Goal: Task Accomplishment & Management: Manage account settings

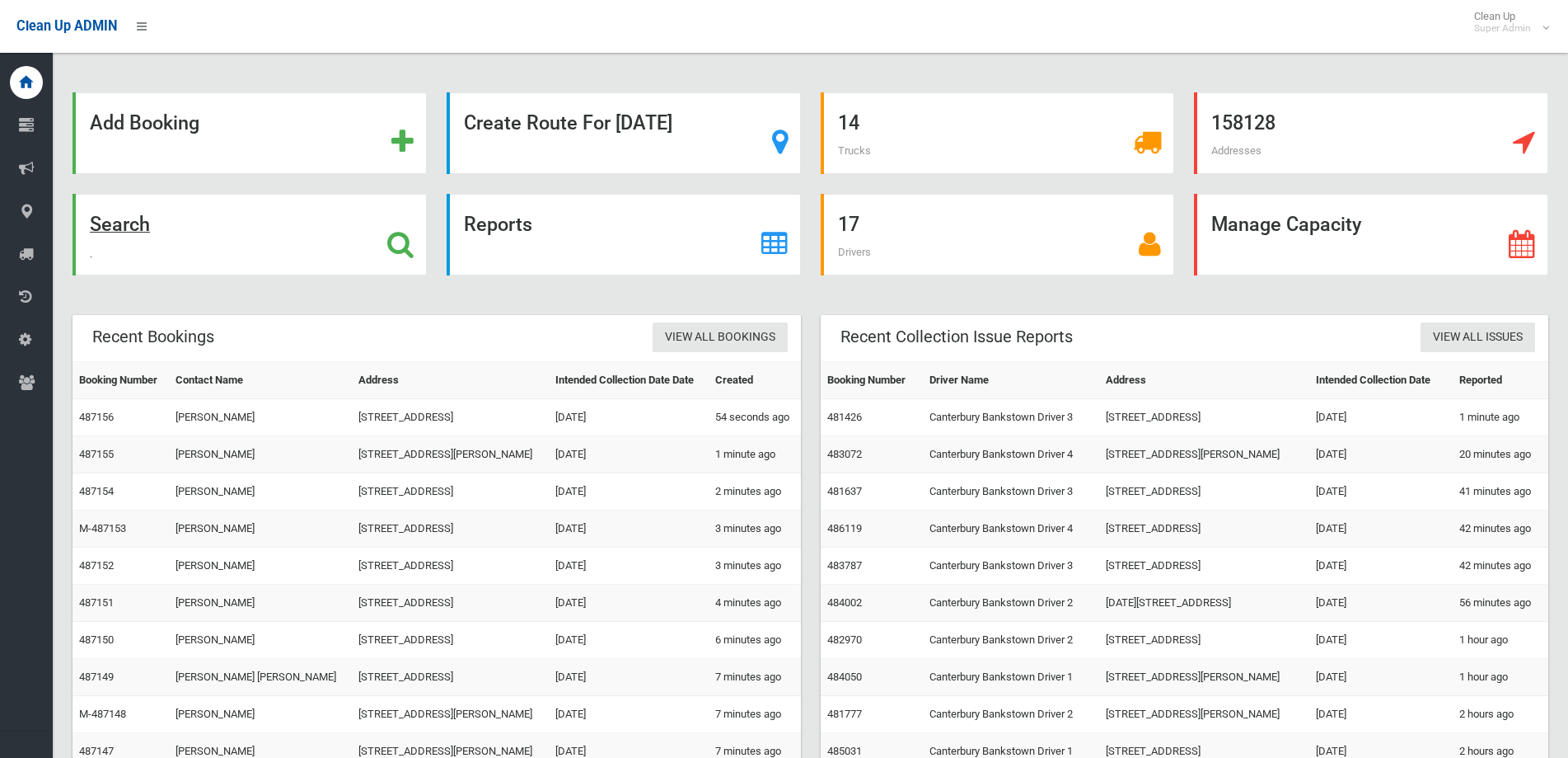
click at [119, 224] on strong "Search" at bounding box center [120, 223] width 60 height 23
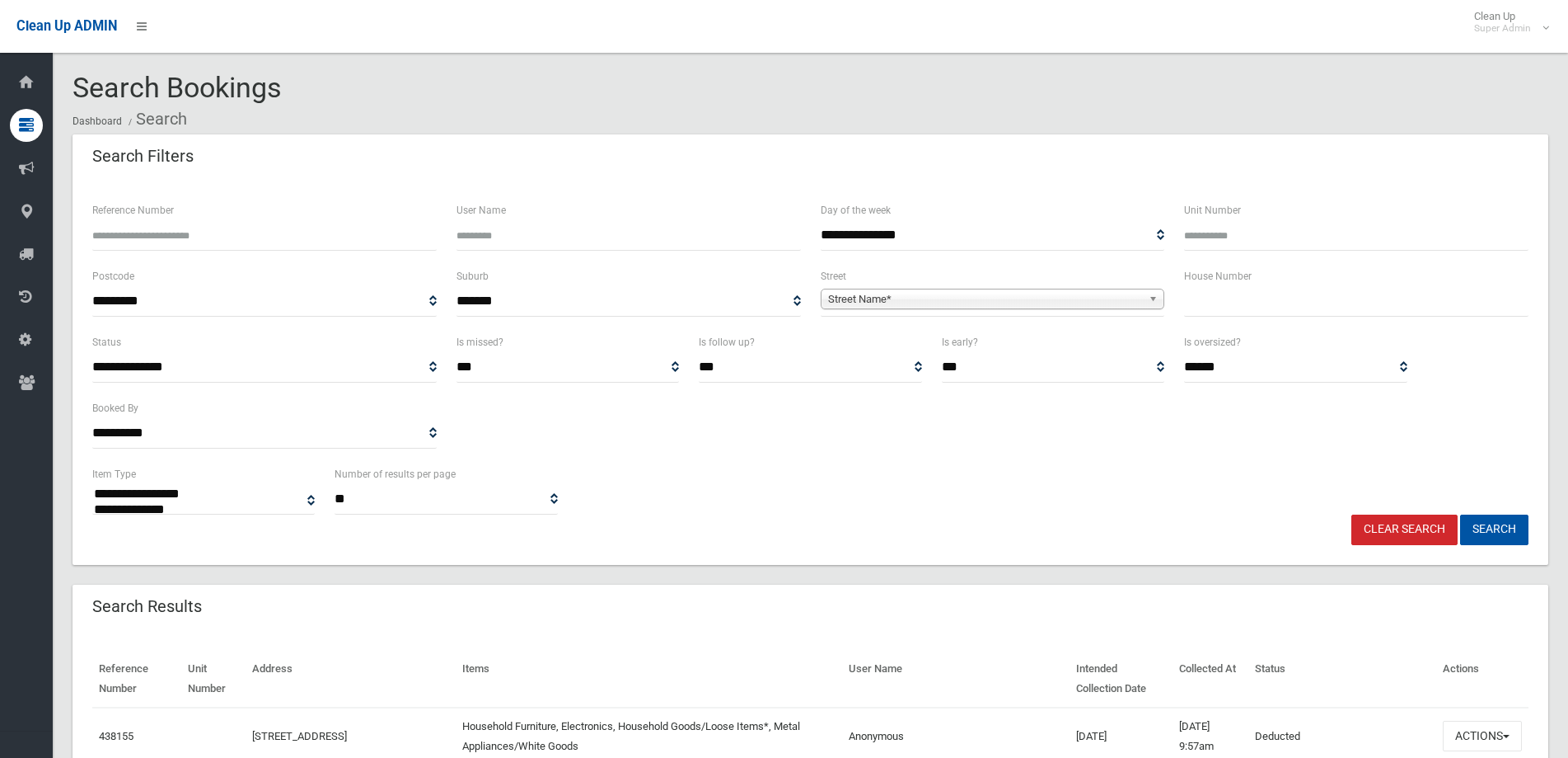
select select
click at [1191, 301] on input "text" at bounding box center [1357, 301] width 345 height 30
type input "**"
click at [1156, 299] on b at bounding box center [1156, 298] width 15 height 19
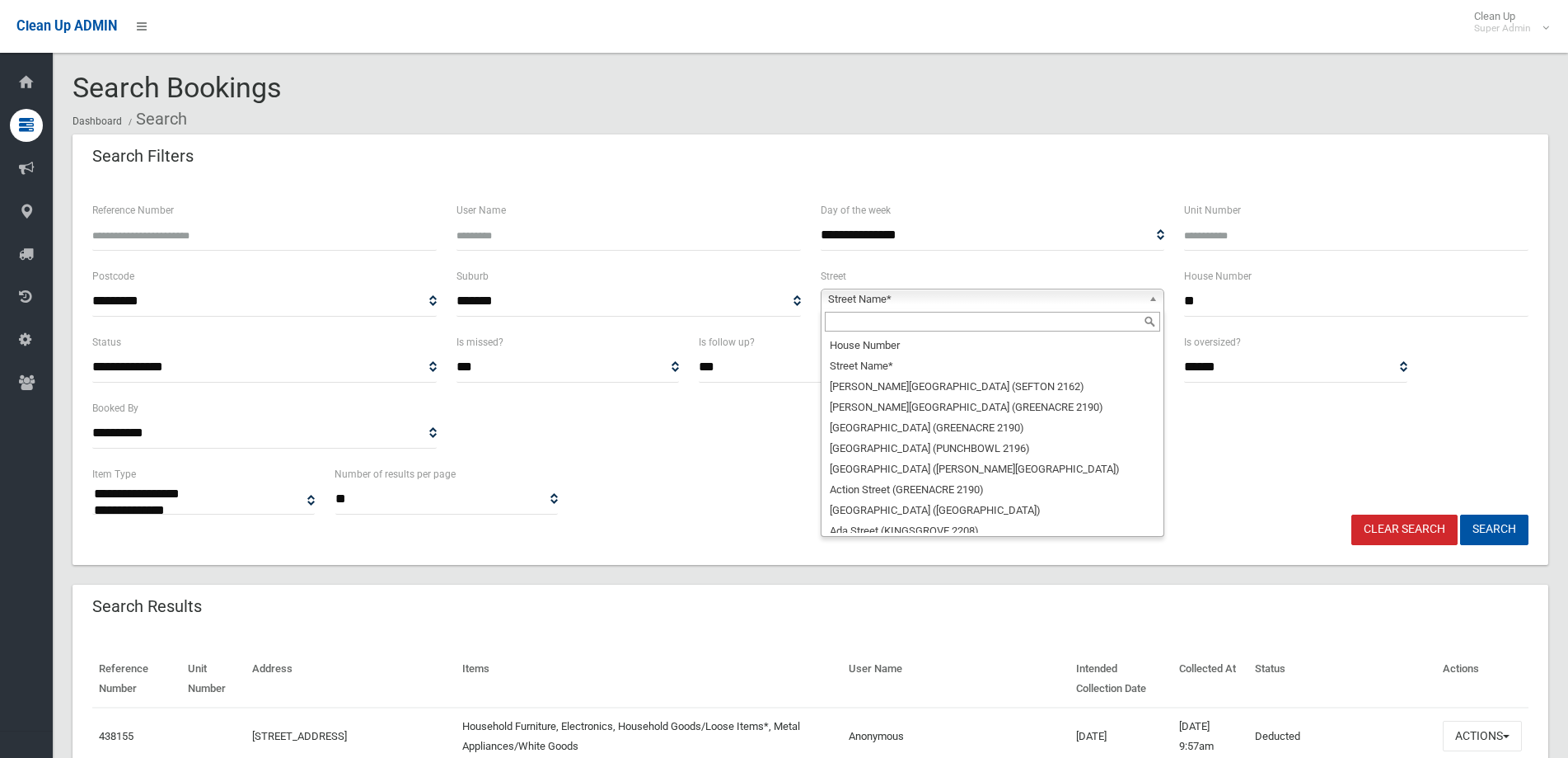
click at [916, 326] on input "text" at bounding box center [993, 322] width 336 height 20
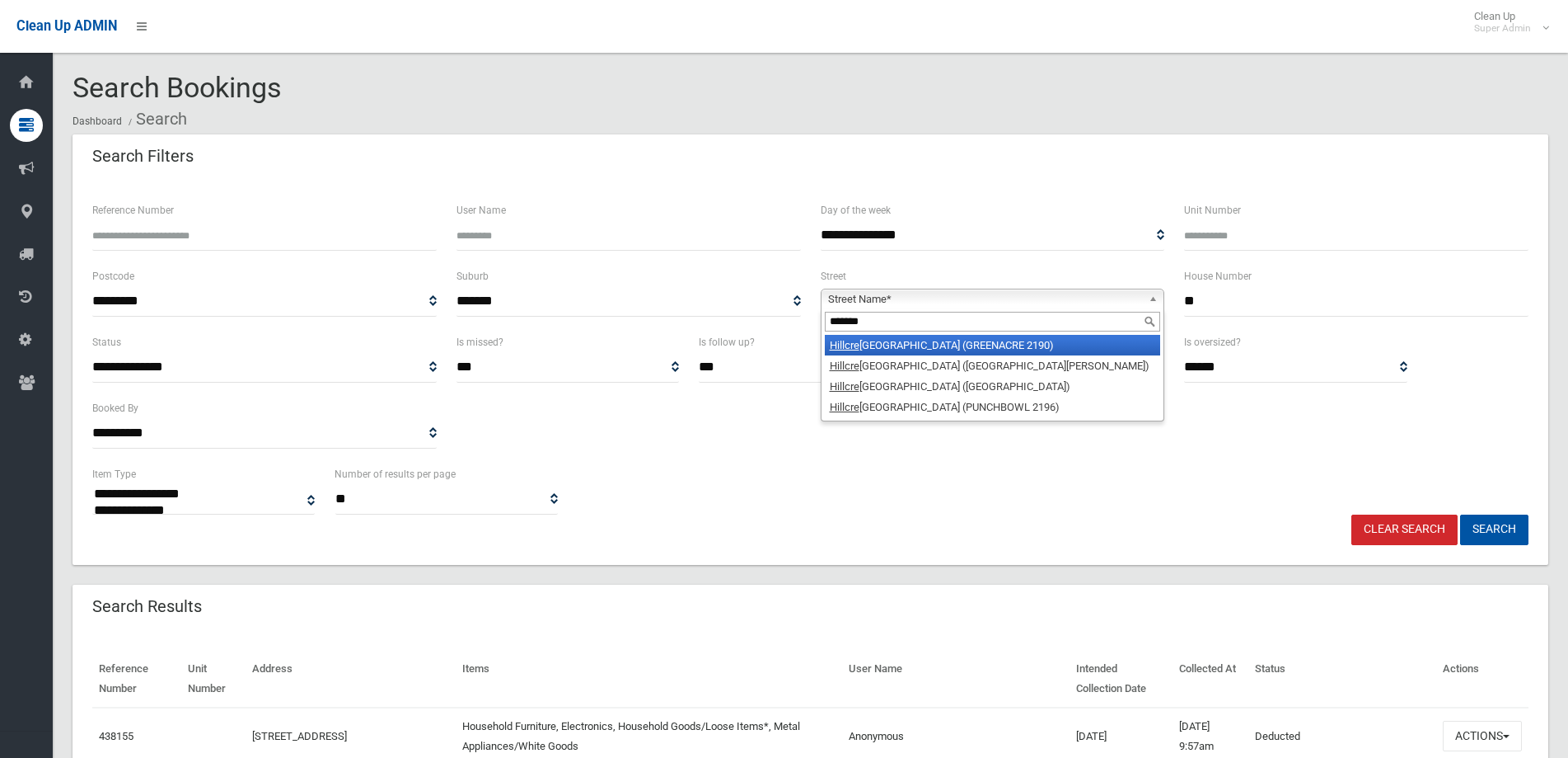
type input "*******"
click at [1016, 343] on li "Hillcre st Avenue (GREENACRE 2190)" at bounding box center [993, 345] width 336 height 21
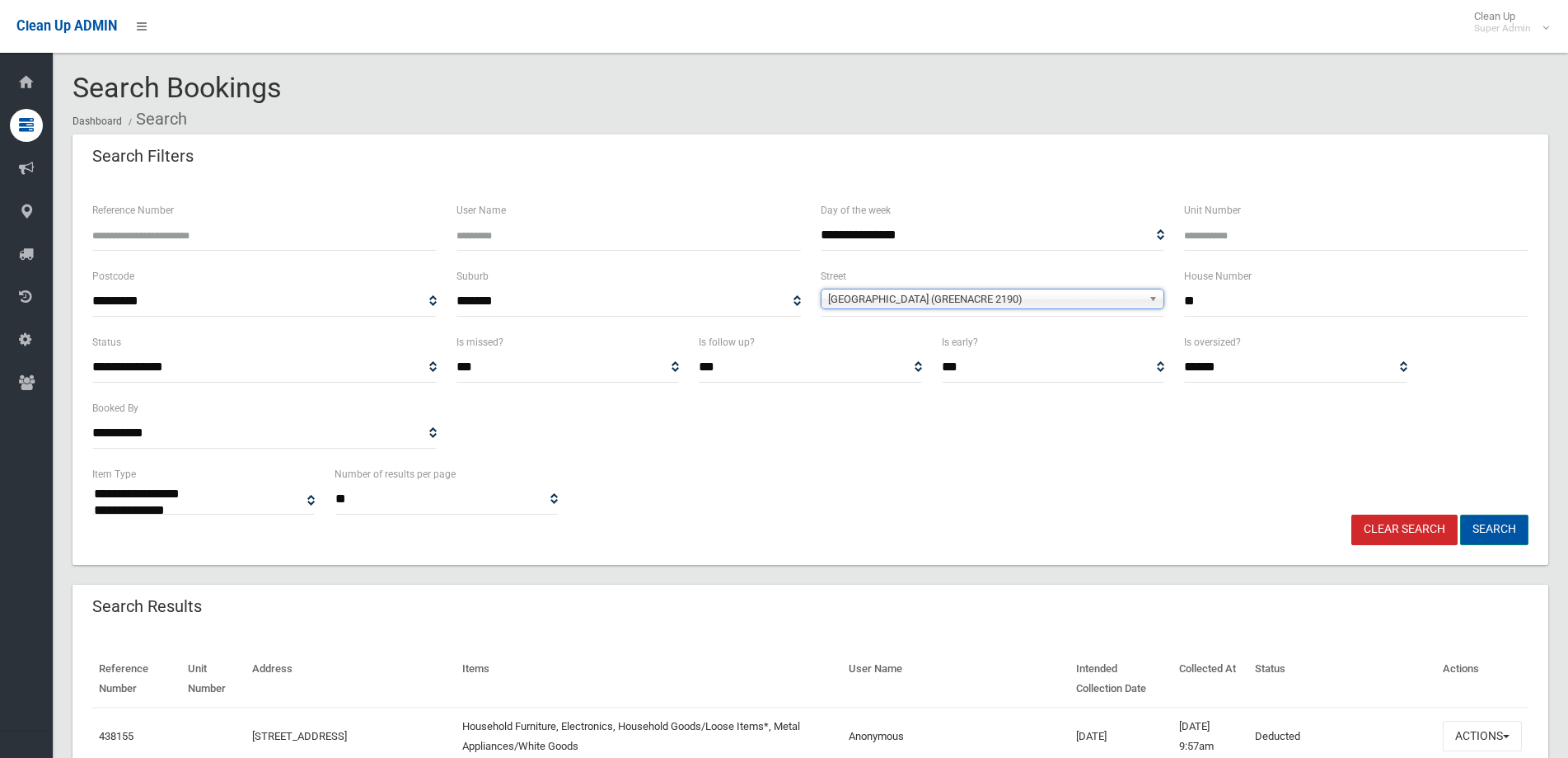
click at [1504, 532] on button "Search" at bounding box center [1494, 529] width 68 height 30
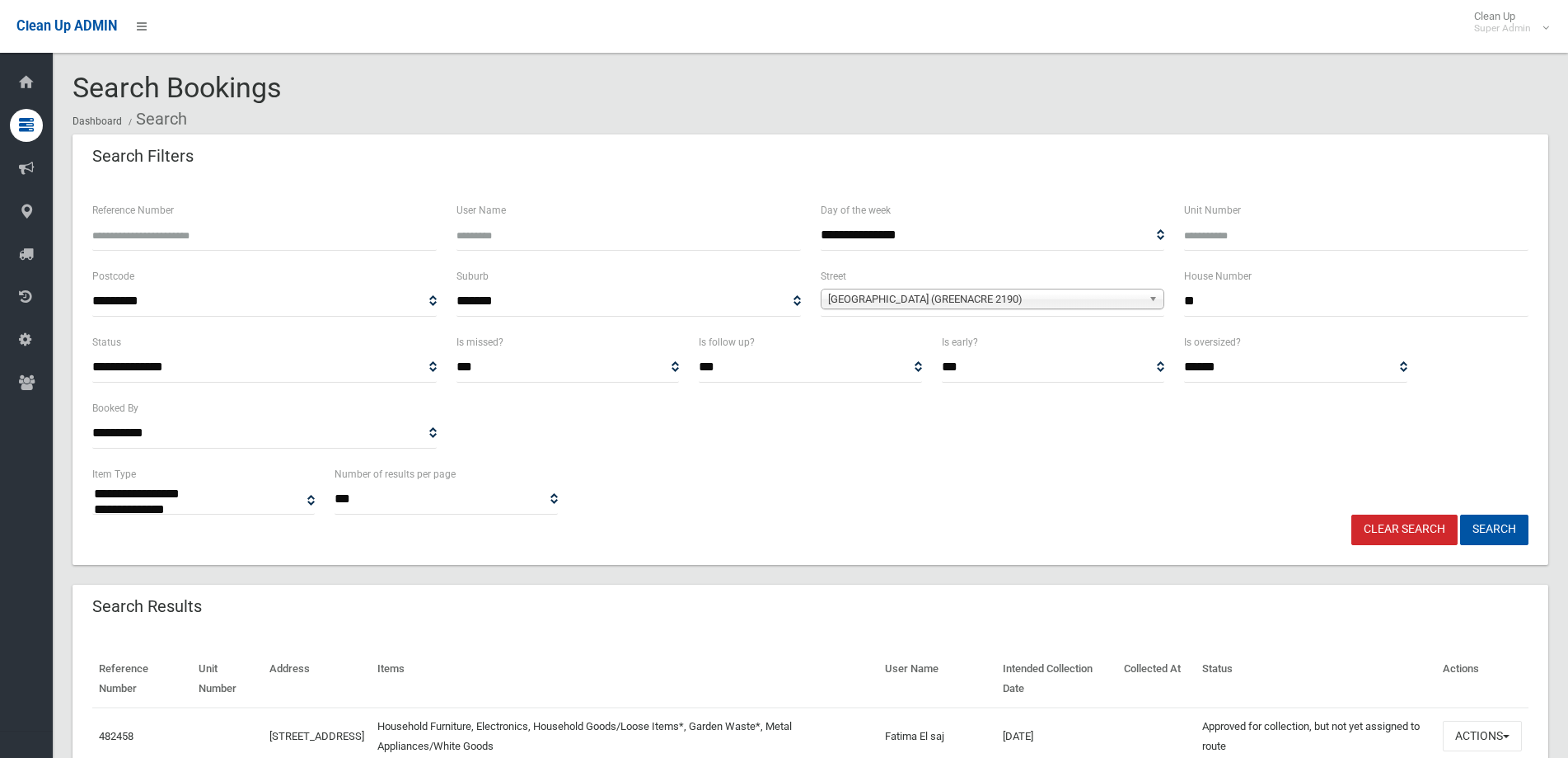
select select
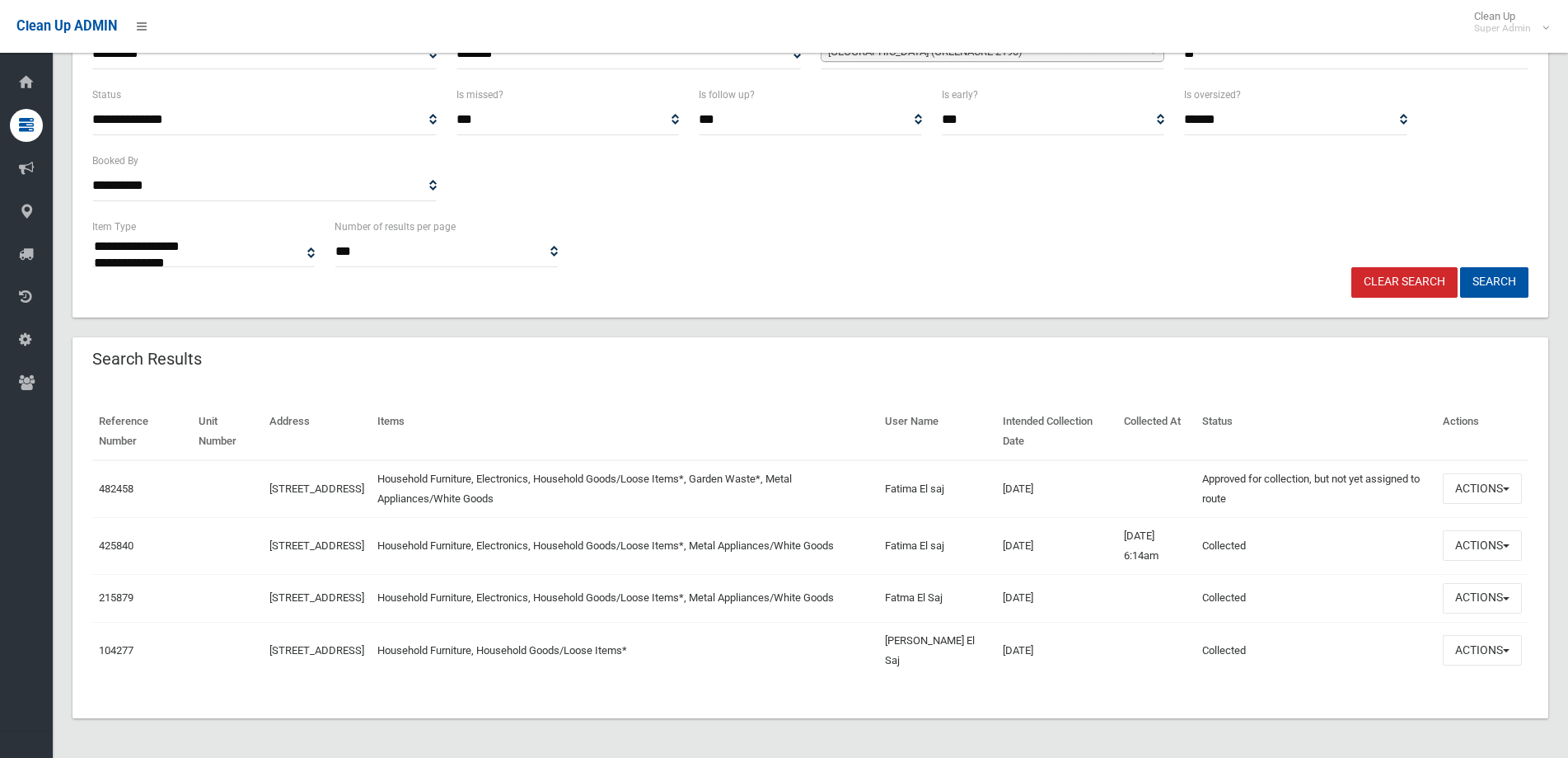
scroll to position [256, 0]
click at [1505, 476] on button "Actions" at bounding box center [1482, 488] width 79 height 30
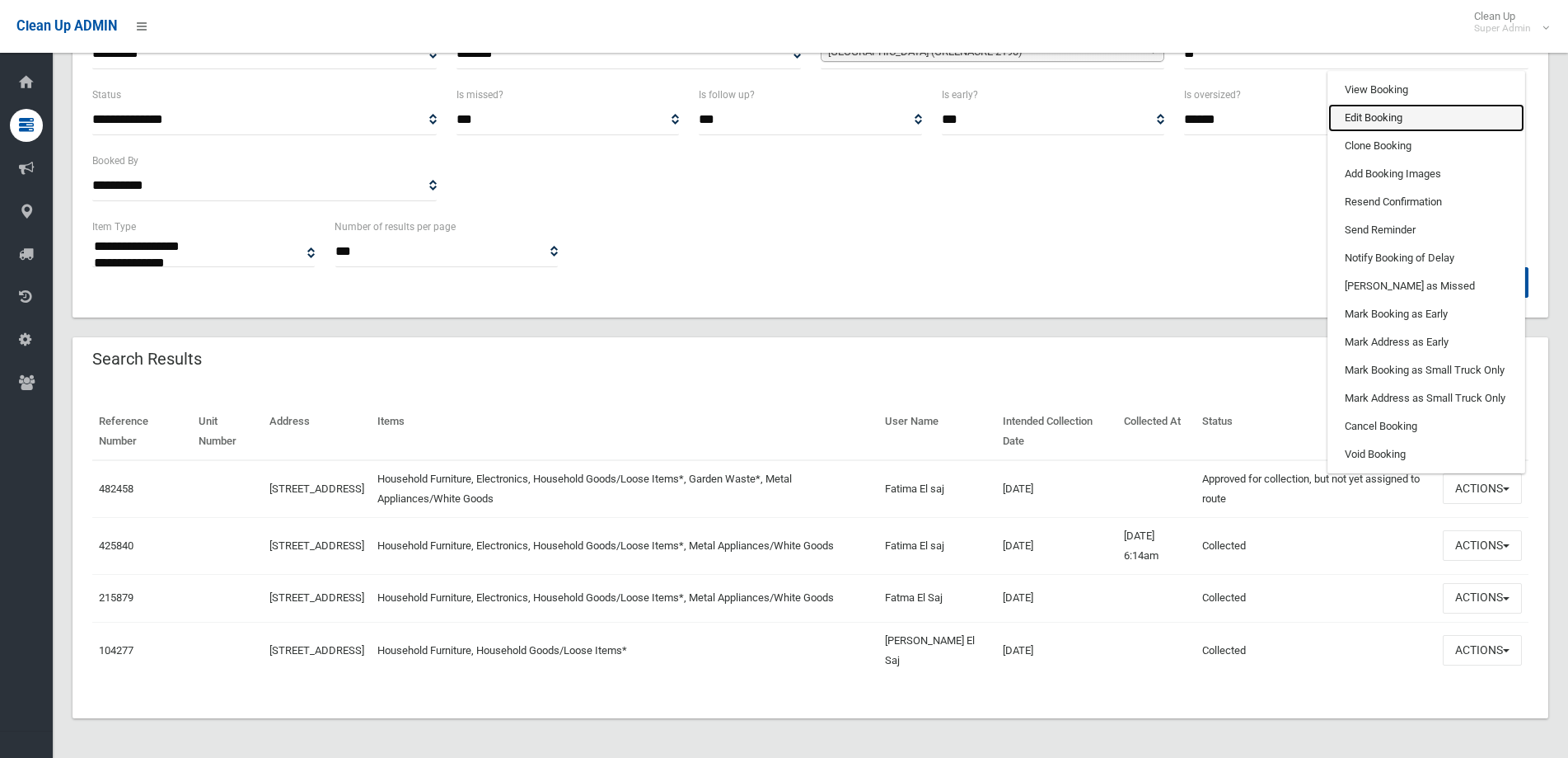
click at [1377, 111] on link "Edit Booking" at bounding box center [1426, 118] width 196 height 28
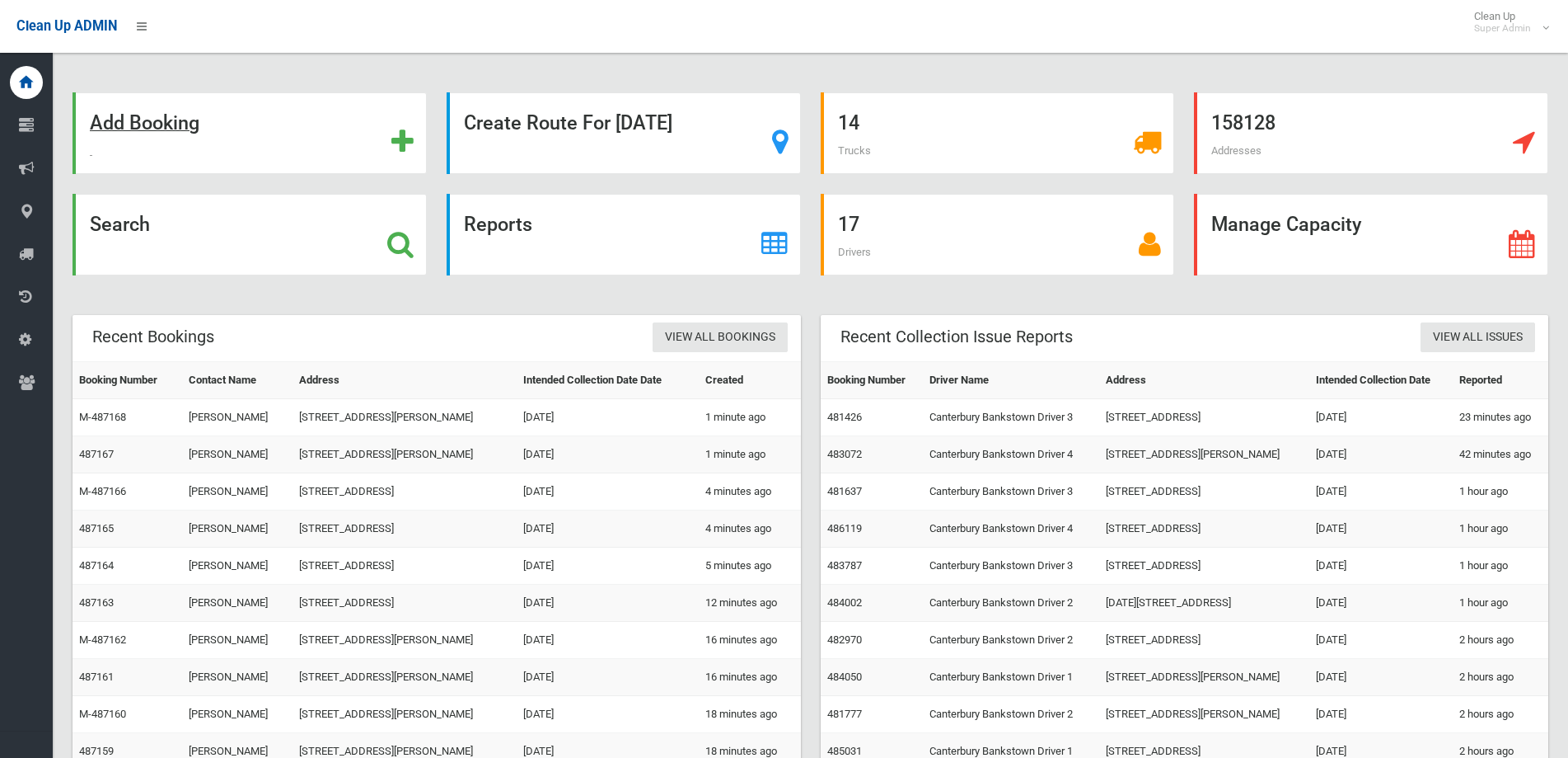
click at [144, 124] on strong "Add Booking" at bounding box center [145, 122] width 109 height 23
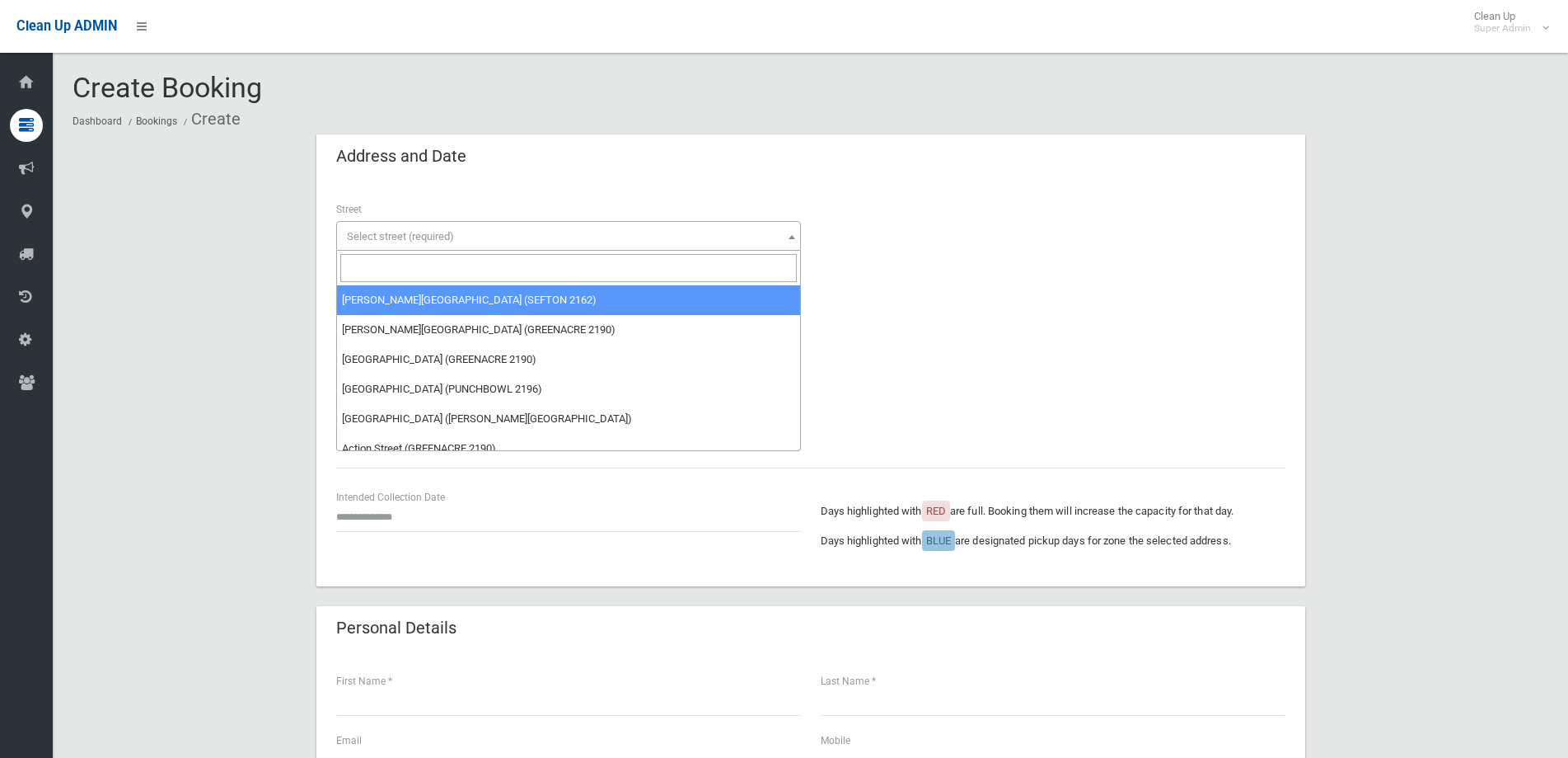
click at [441, 236] on span "Select street (required)" at bounding box center [401, 236] width 108 height 13
click at [428, 266] on input "search" at bounding box center [568, 267] width 457 height 28
type input "*******"
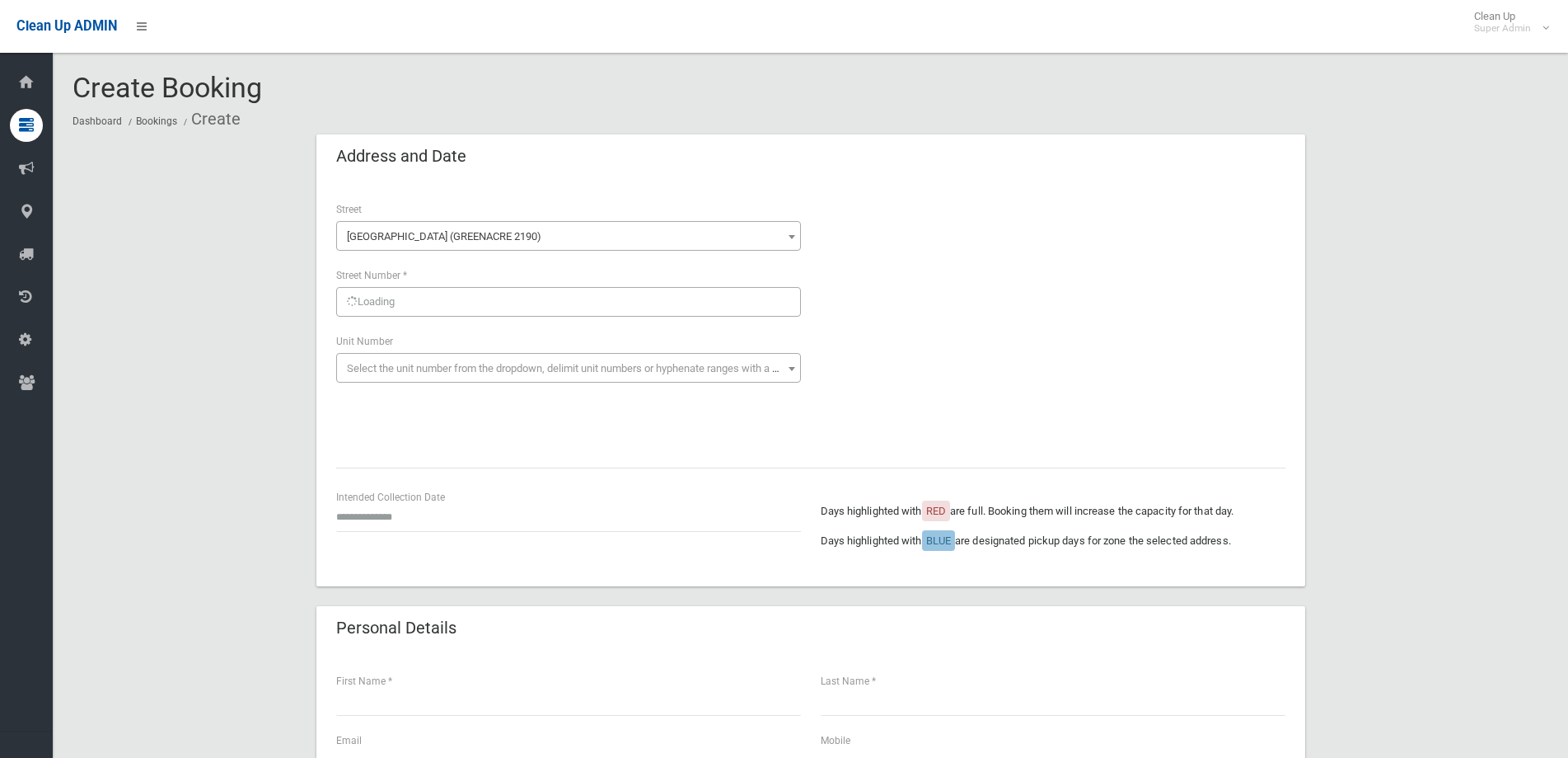
select select "****"
click at [381, 305] on span "Select street number (required)" at bounding box center [419, 303] width 145 height 13
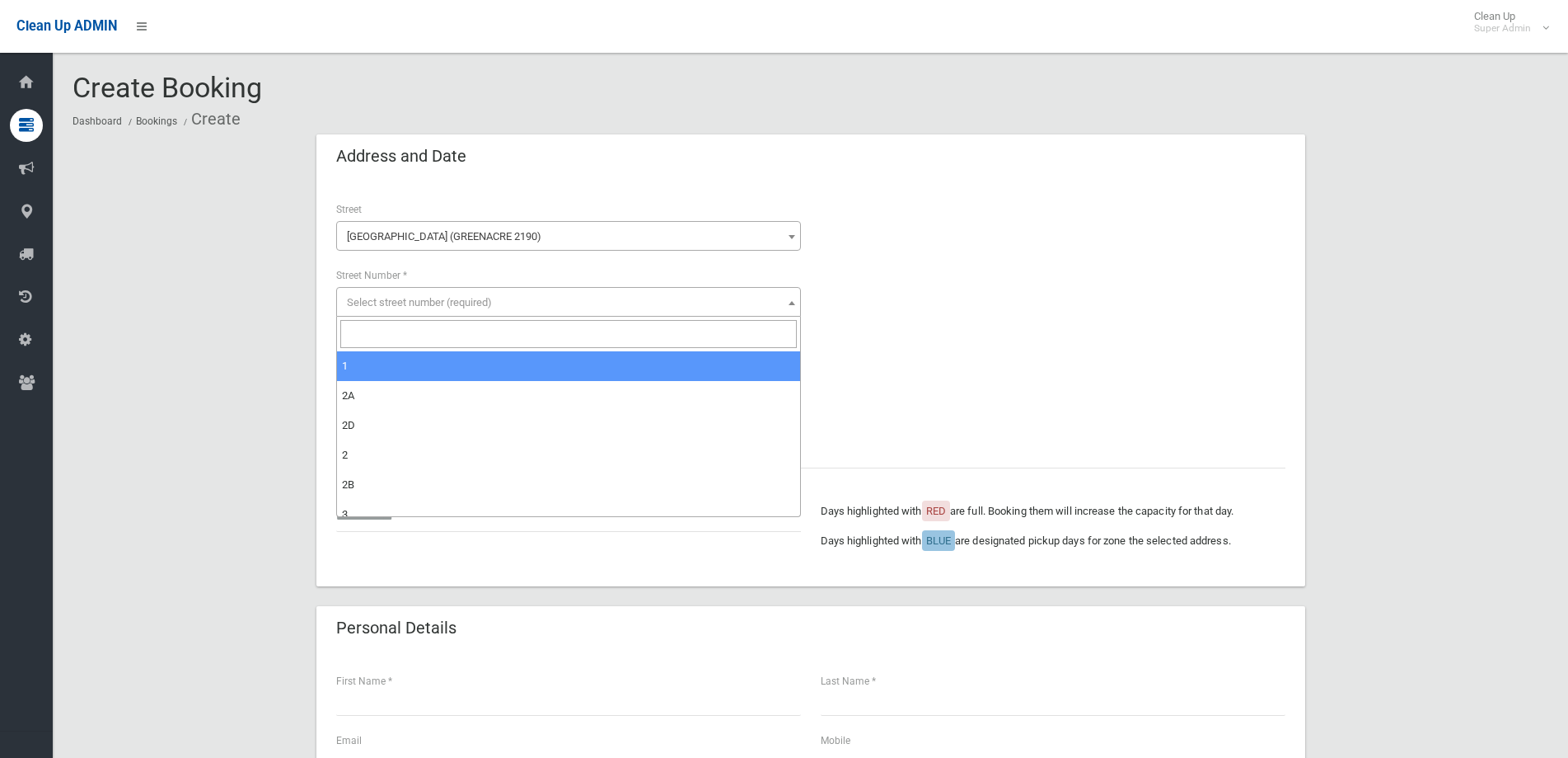
click at [392, 335] on input "search" at bounding box center [568, 334] width 457 height 28
type input "**"
select select "**"
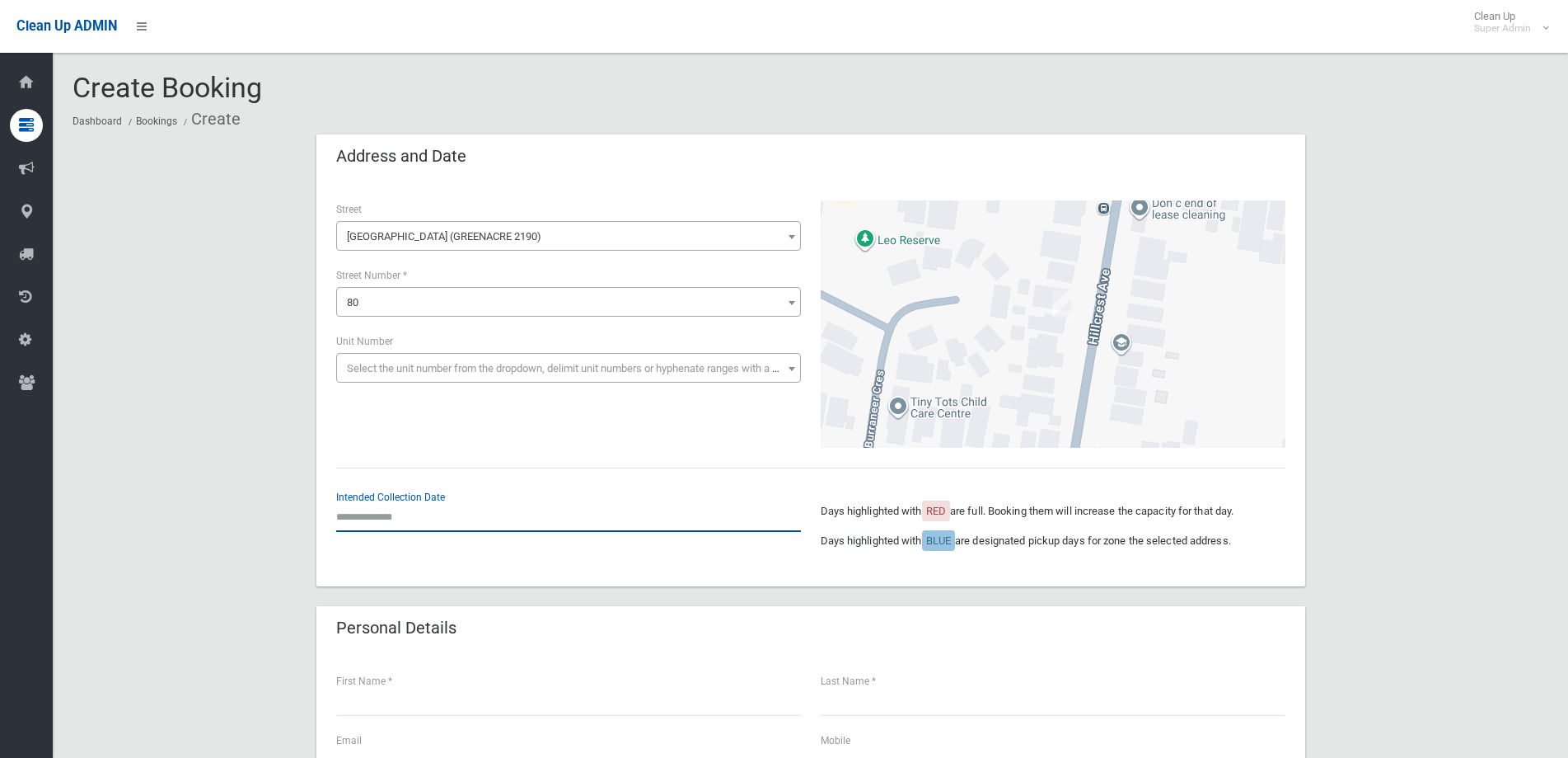
click at [424, 514] on input "text" at bounding box center [569, 516] width 465 height 30
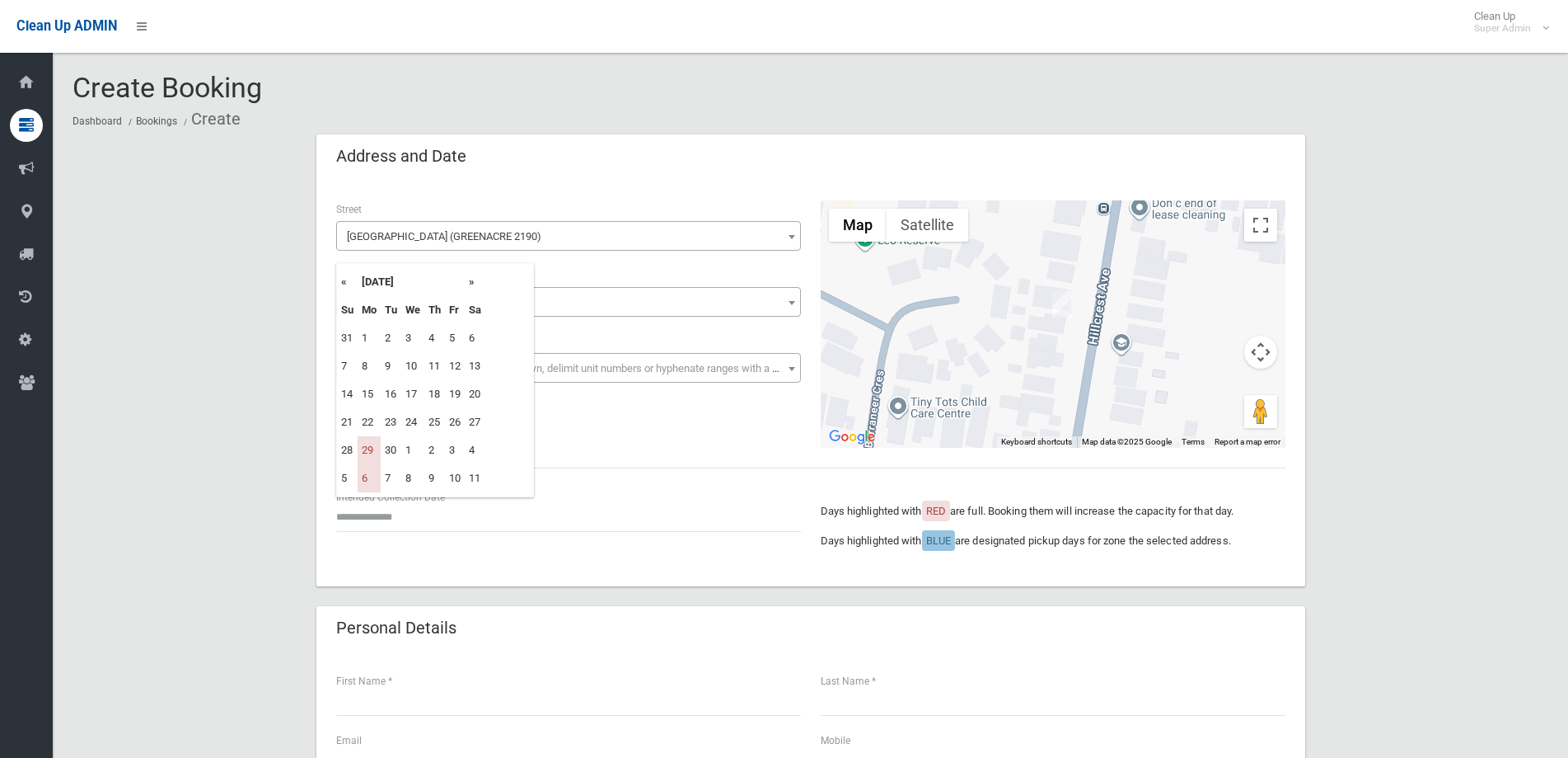
click at [471, 282] on th "»" at bounding box center [475, 282] width 21 height 28
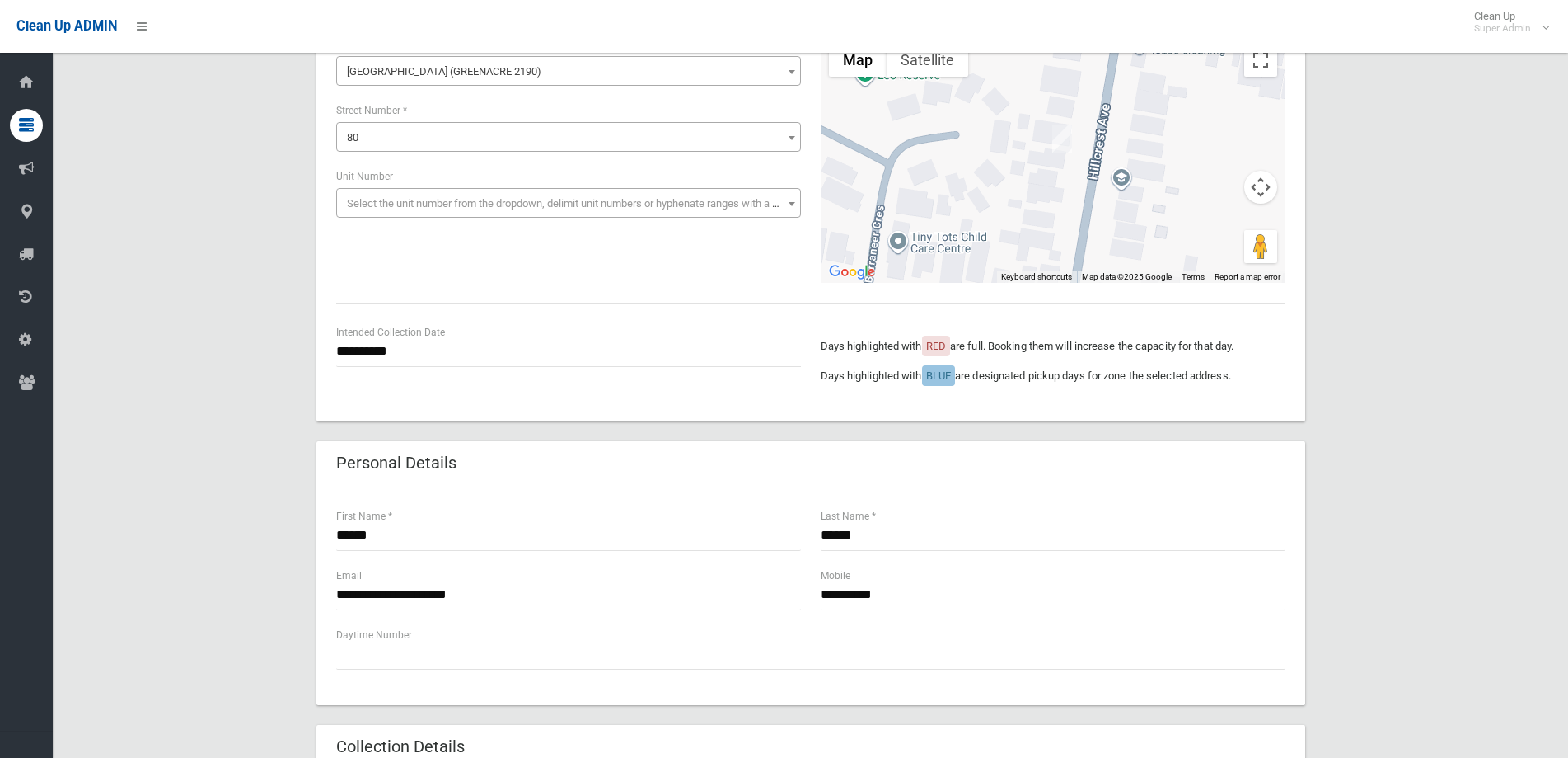
scroll to position [247, 0]
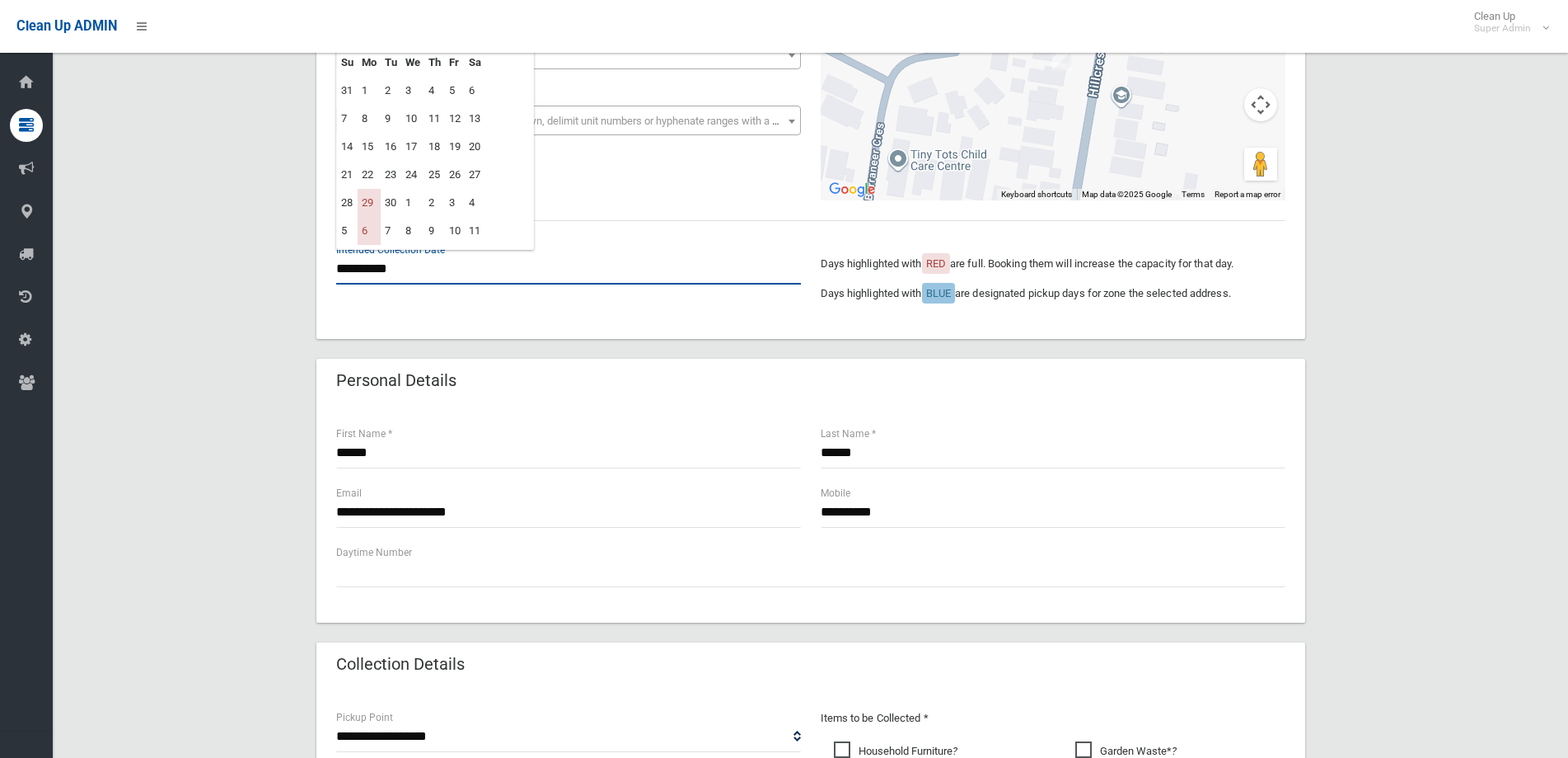
click at [424, 270] on input "**********" at bounding box center [569, 268] width 465 height 30
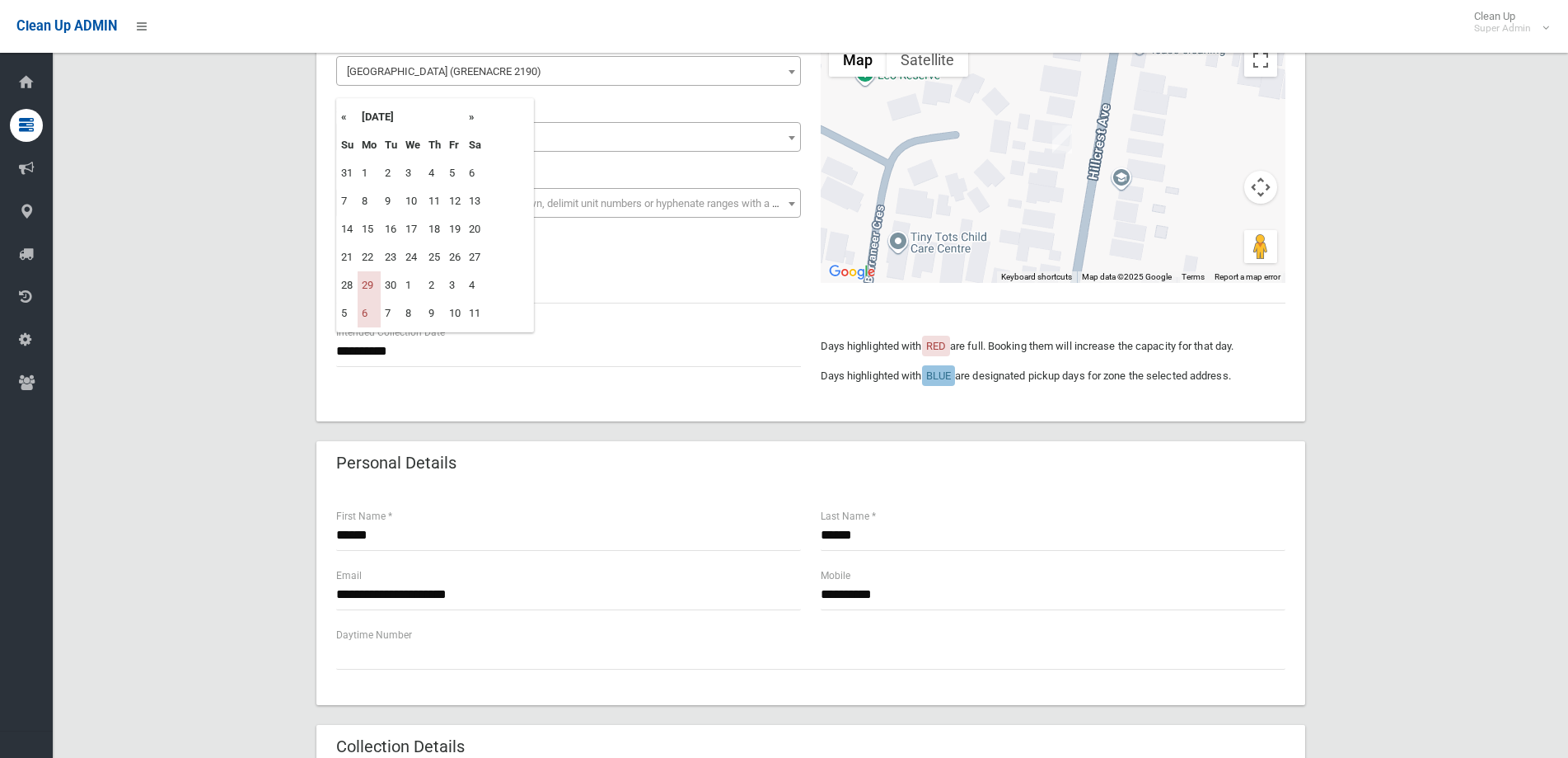
click at [471, 116] on th "»" at bounding box center [475, 117] width 21 height 28
click at [373, 284] on td "27" at bounding box center [368, 285] width 23 height 28
type input "**********"
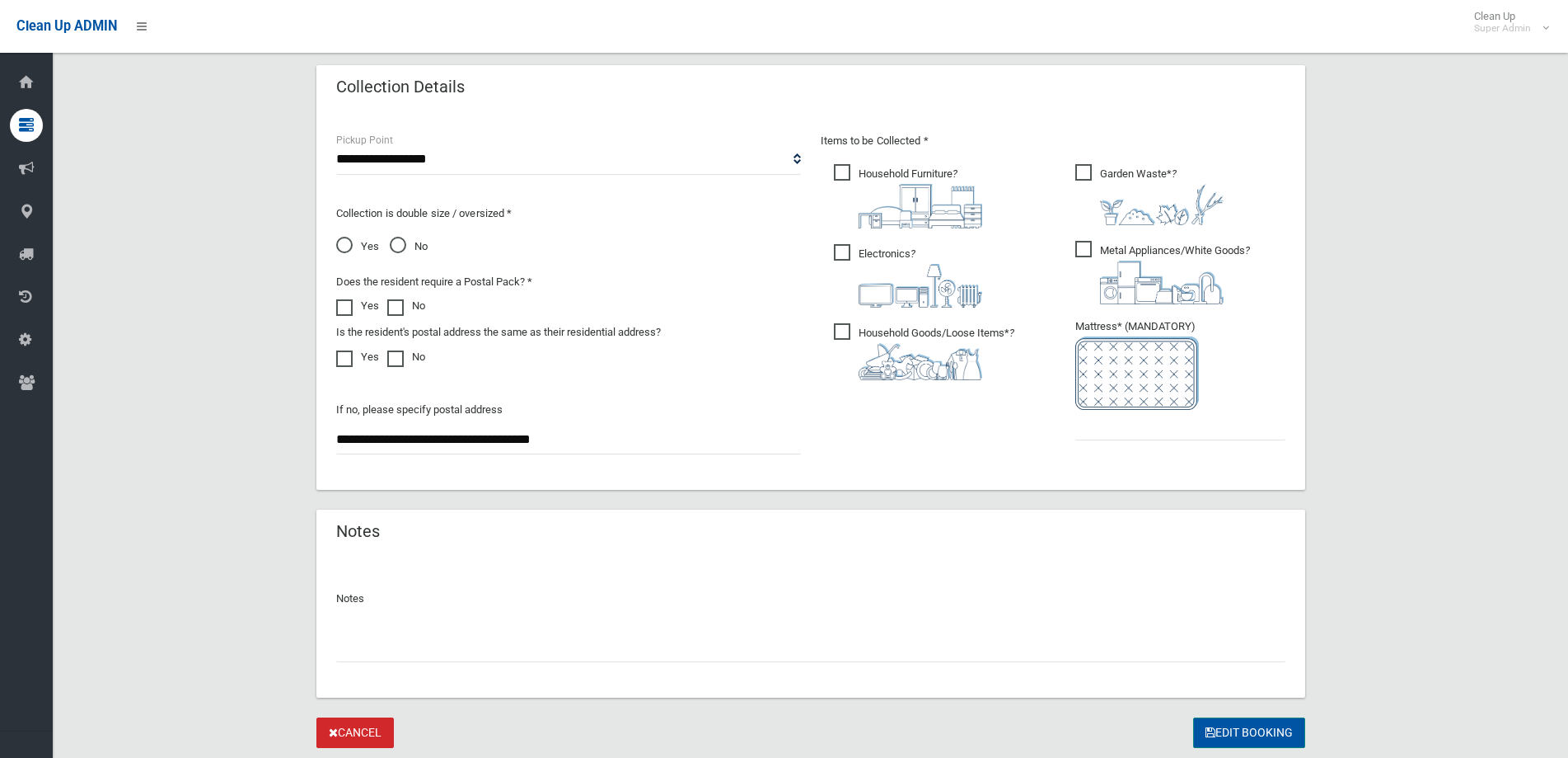
click at [1261, 732] on button "Edit Booking" at bounding box center [1249, 732] width 112 height 30
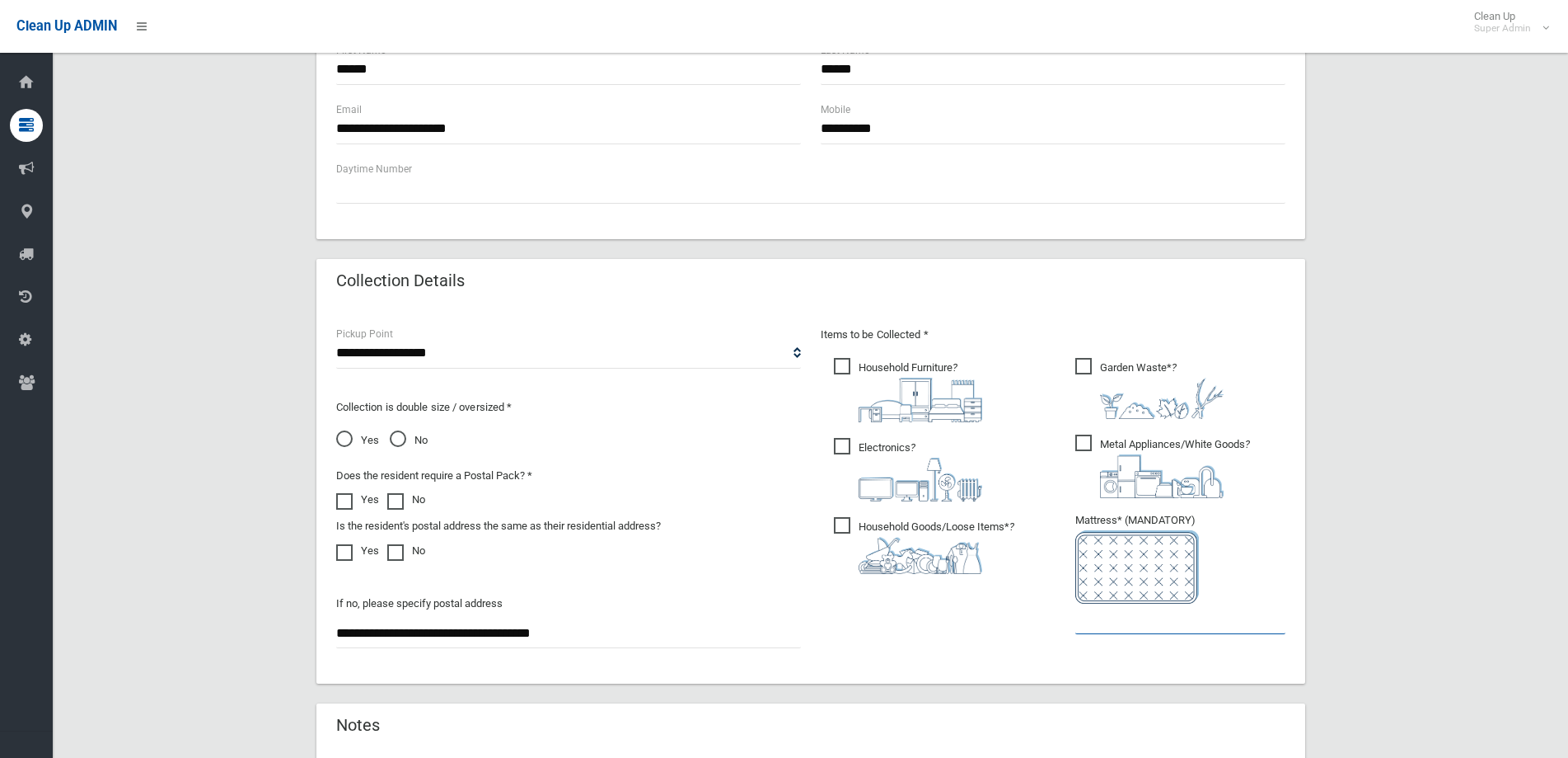
scroll to position [659, 0]
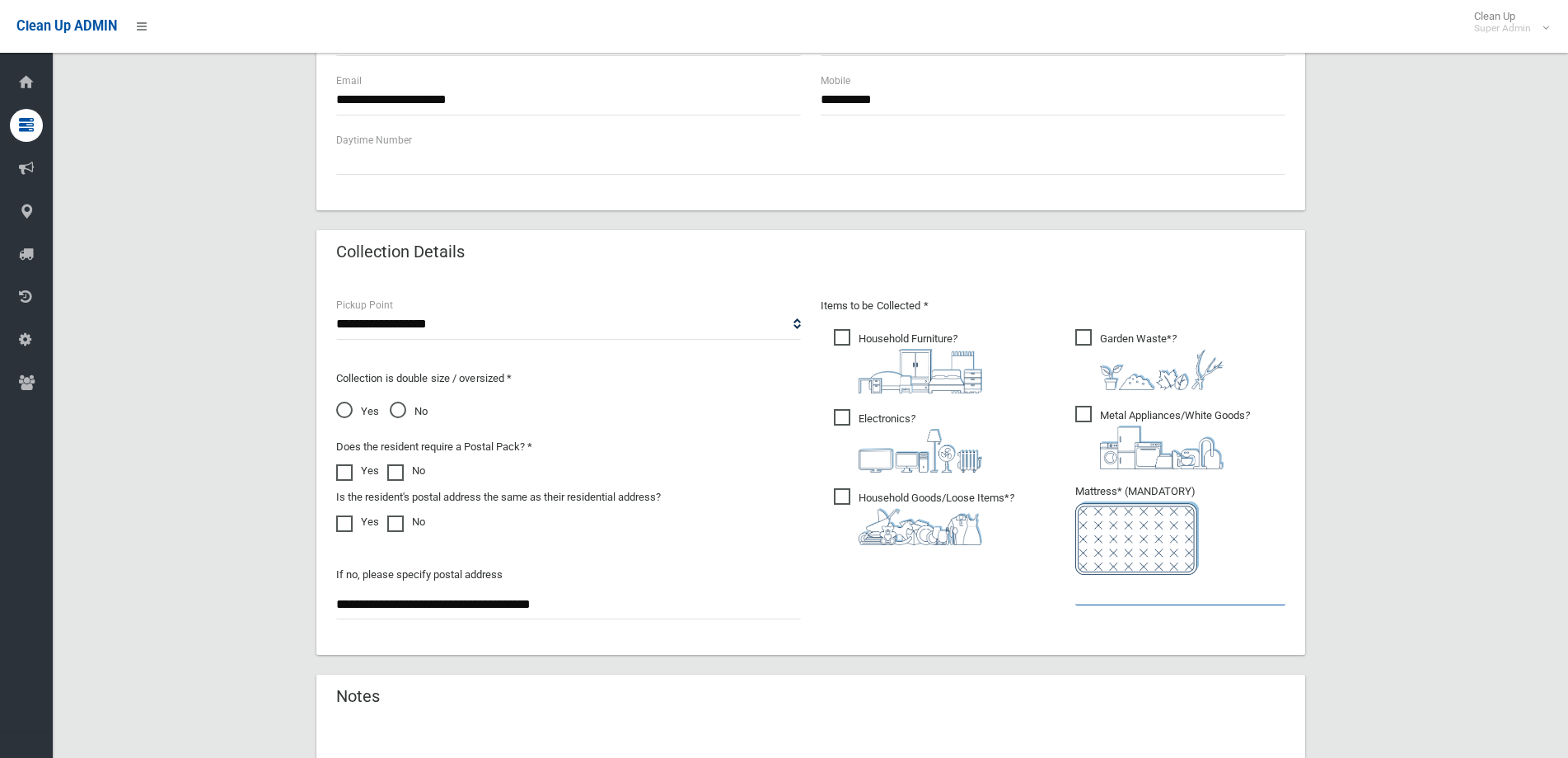
click at [1111, 584] on input "text" at bounding box center [1181, 589] width 210 height 30
drag, startPoint x: 1085, startPoint y: 587, endPoint x: 1026, endPoint y: 587, distance: 59.0
click at [1026, 587] on div "Items to be Collected * Household Furniture ? *" at bounding box center [1053, 462] width 485 height 331
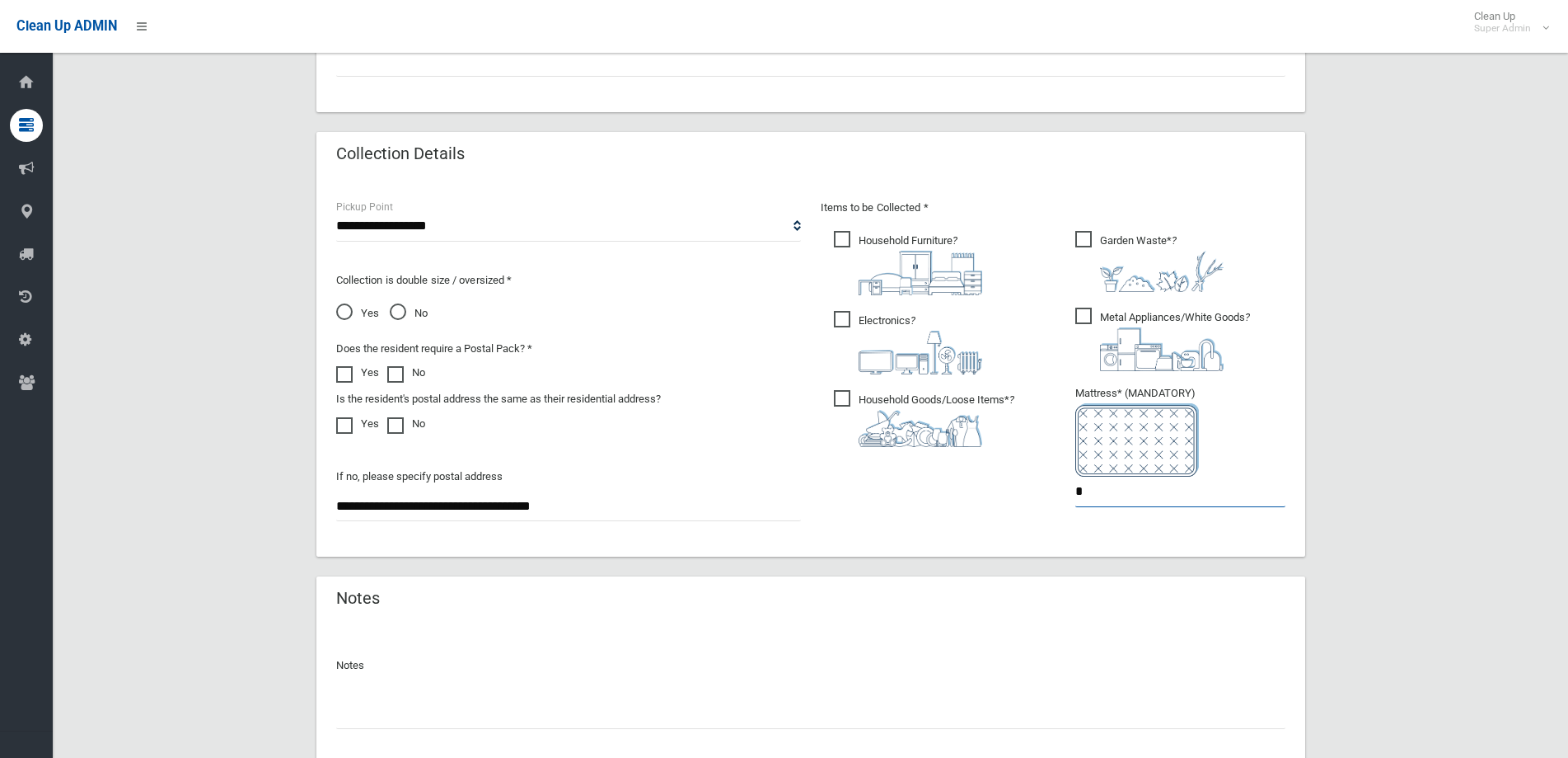
scroll to position [874, 0]
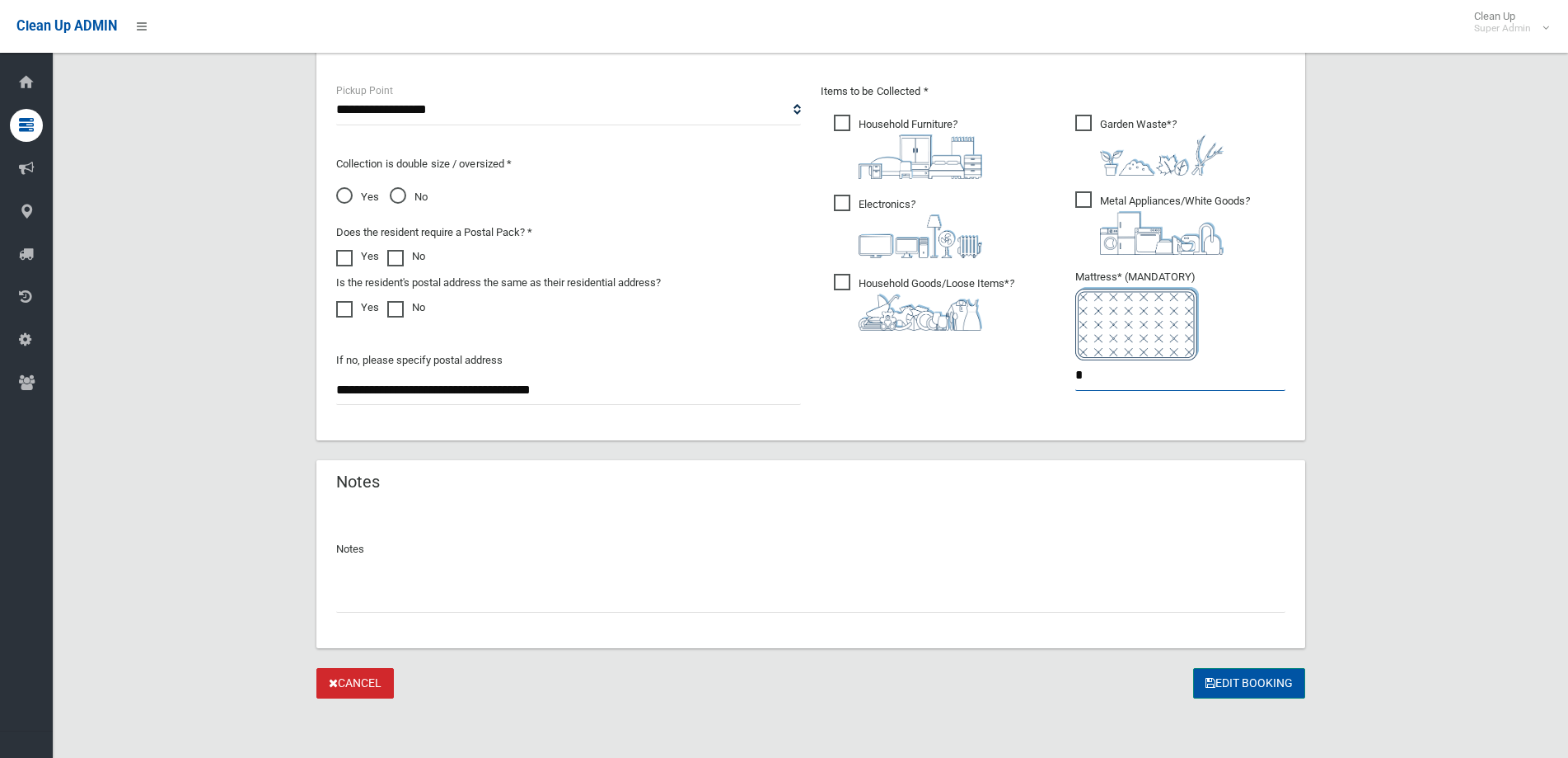
type input "*"
click at [1249, 677] on button "Edit Booking" at bounding box center [1249, 682] width 112 height 30
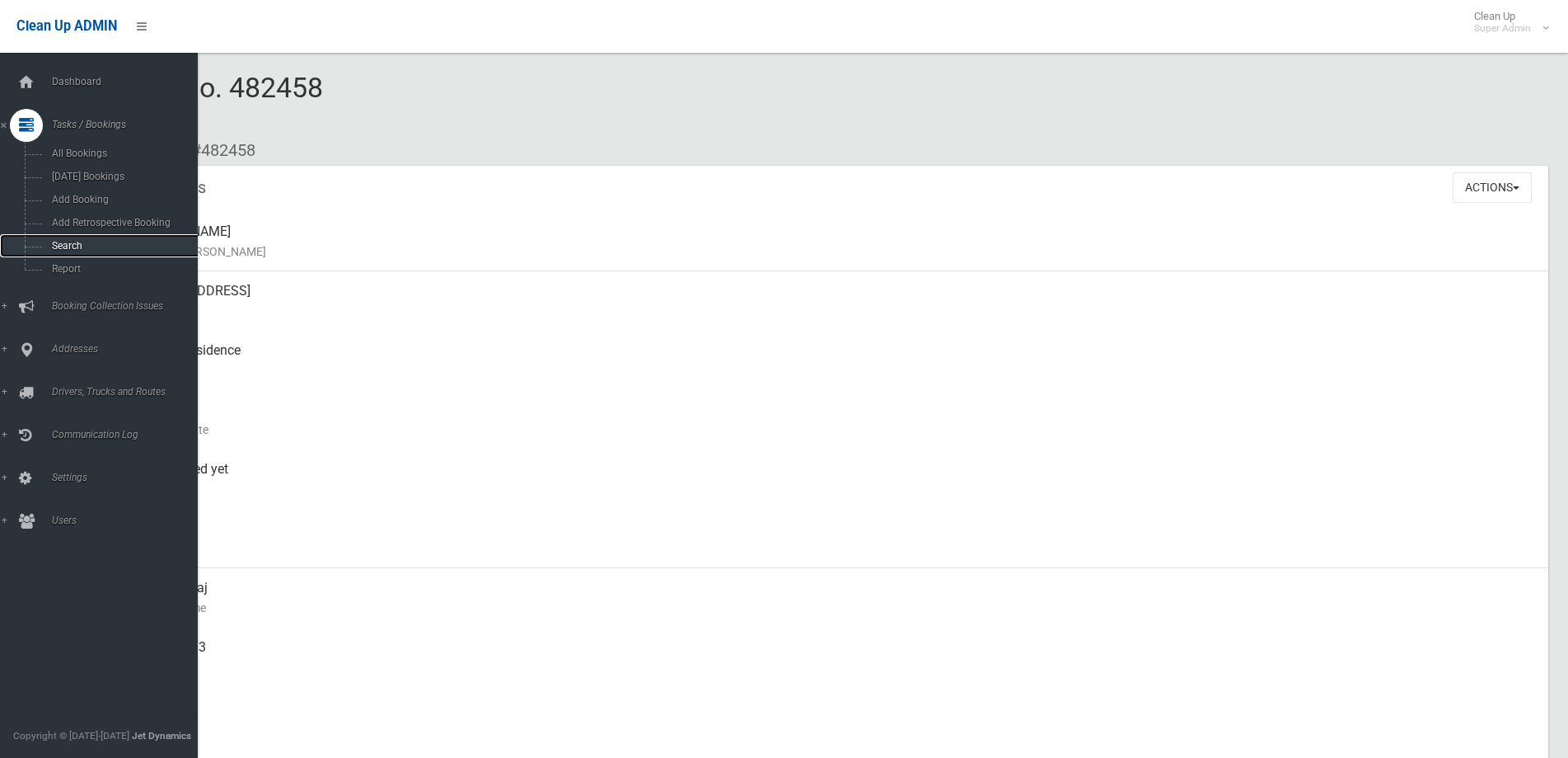
click at [65, 244] on span "Search" at bounding box center [122, 245] width 150 height 12
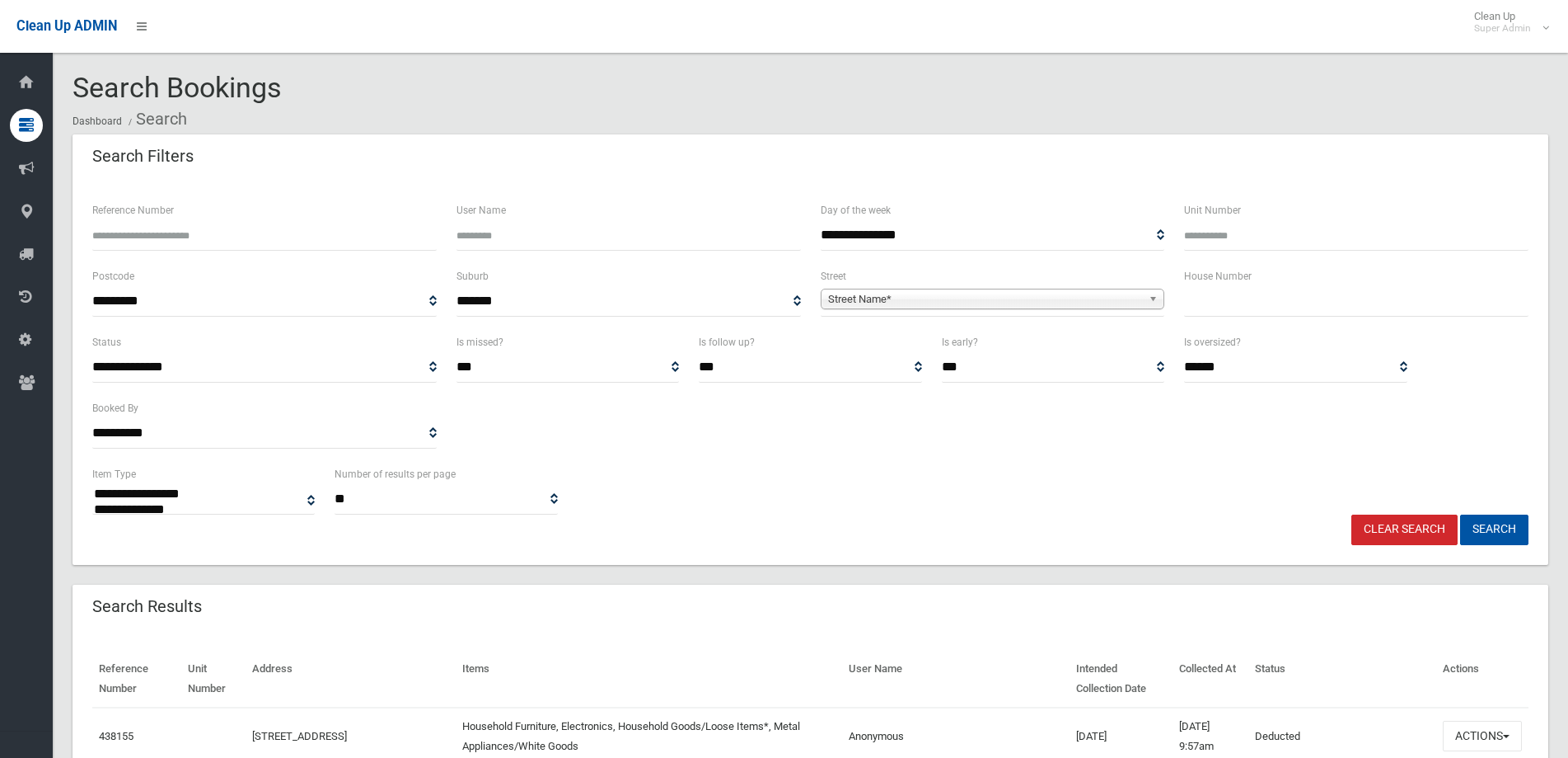
select select
click at [1252, 299] on input "text" at bounding box center [1357, 301] width 345 height 30
type input "**"
drag, startPoint x: 1154, startPoint y: 296, endPoint x: 1139, endPoint y: 296, distance: 15.0
click at [1153, 296] on b at bounding box center [1156, 298] width 15 height 19
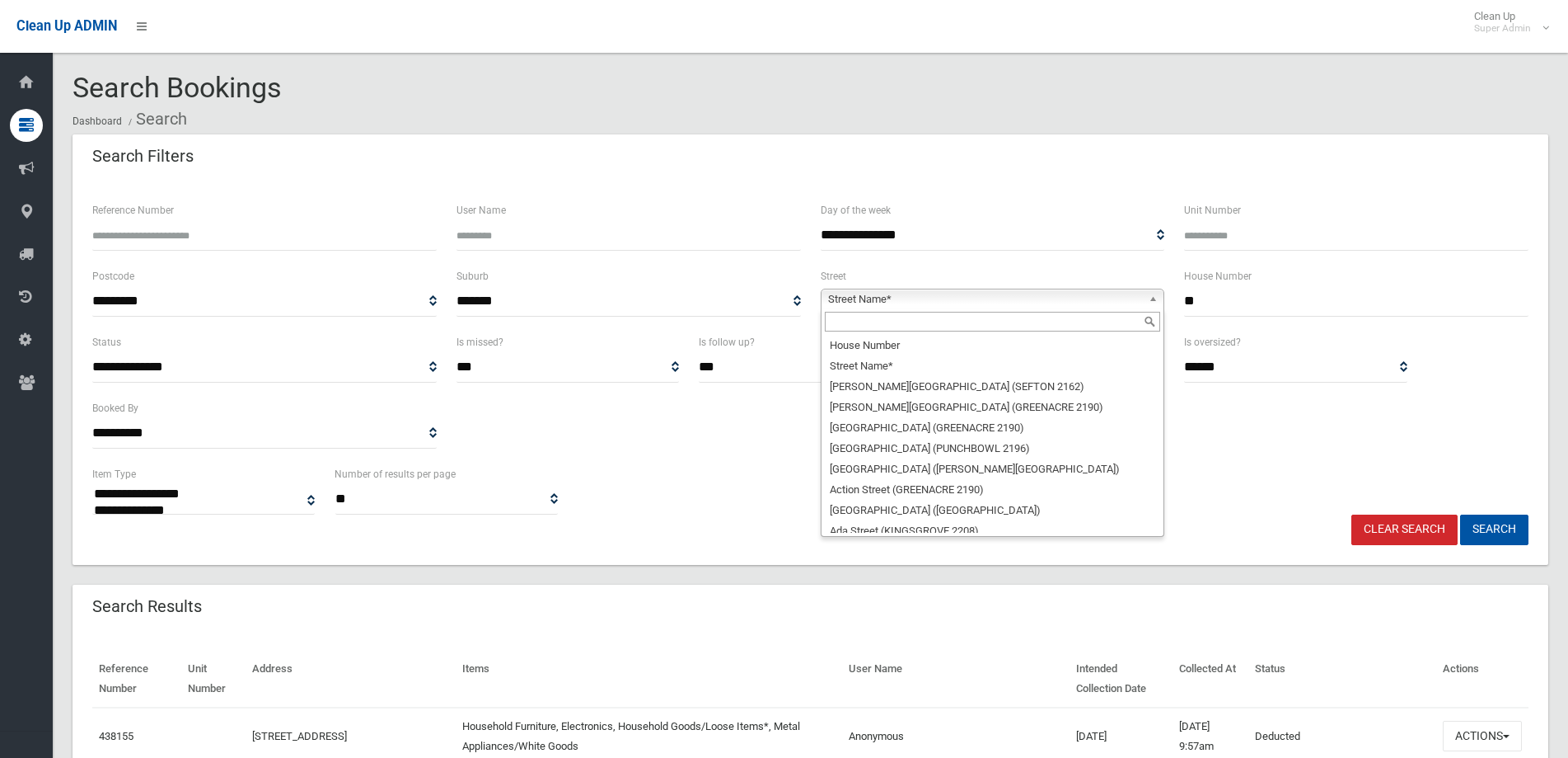
click at [836, 322] on input "text" at bounding box center [993, 322] width 336 height 20
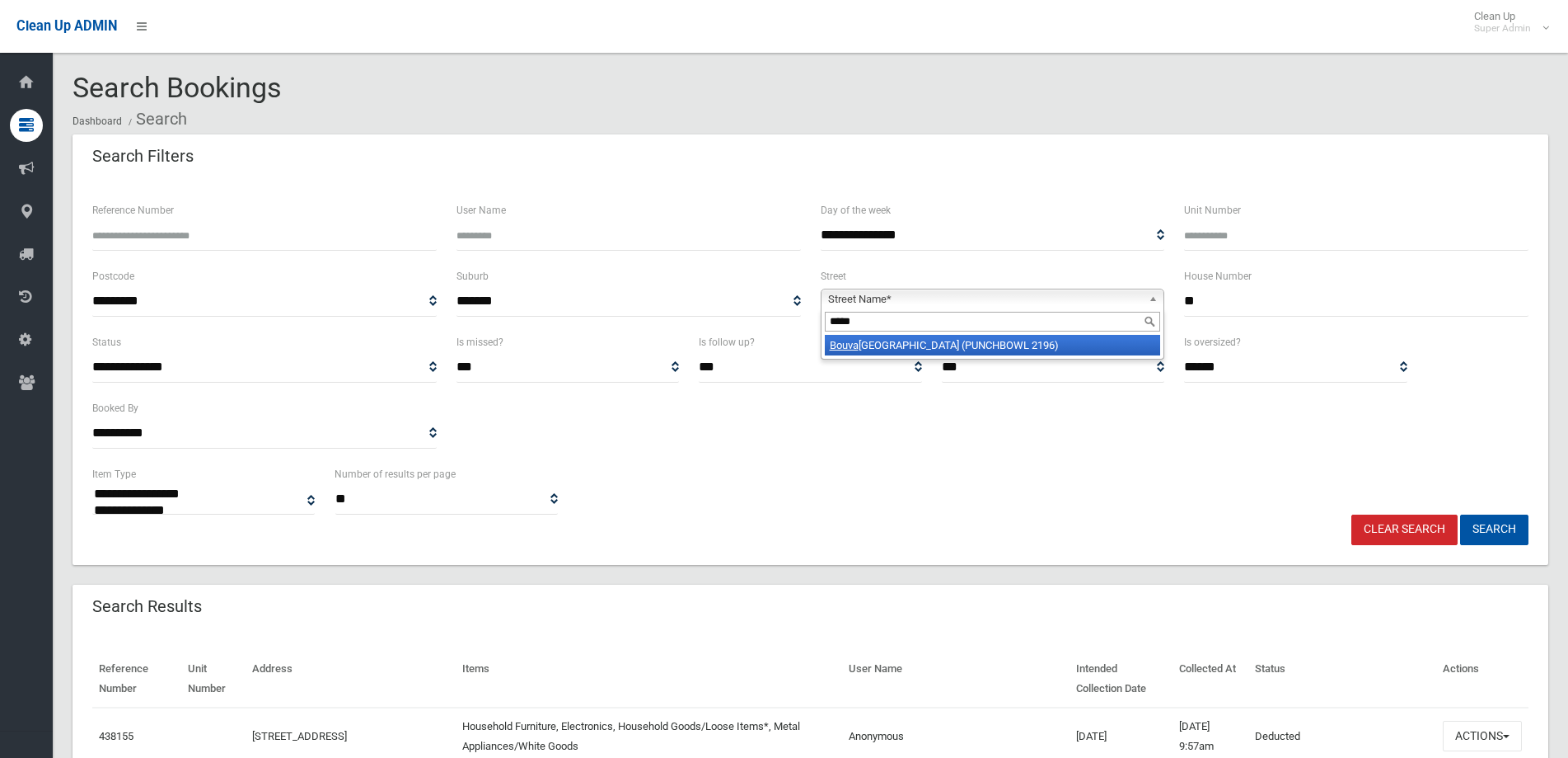
type input "*****"
click at [850, 348] on em "Bouva" at bounding box center [844, 346] width 29 height 13
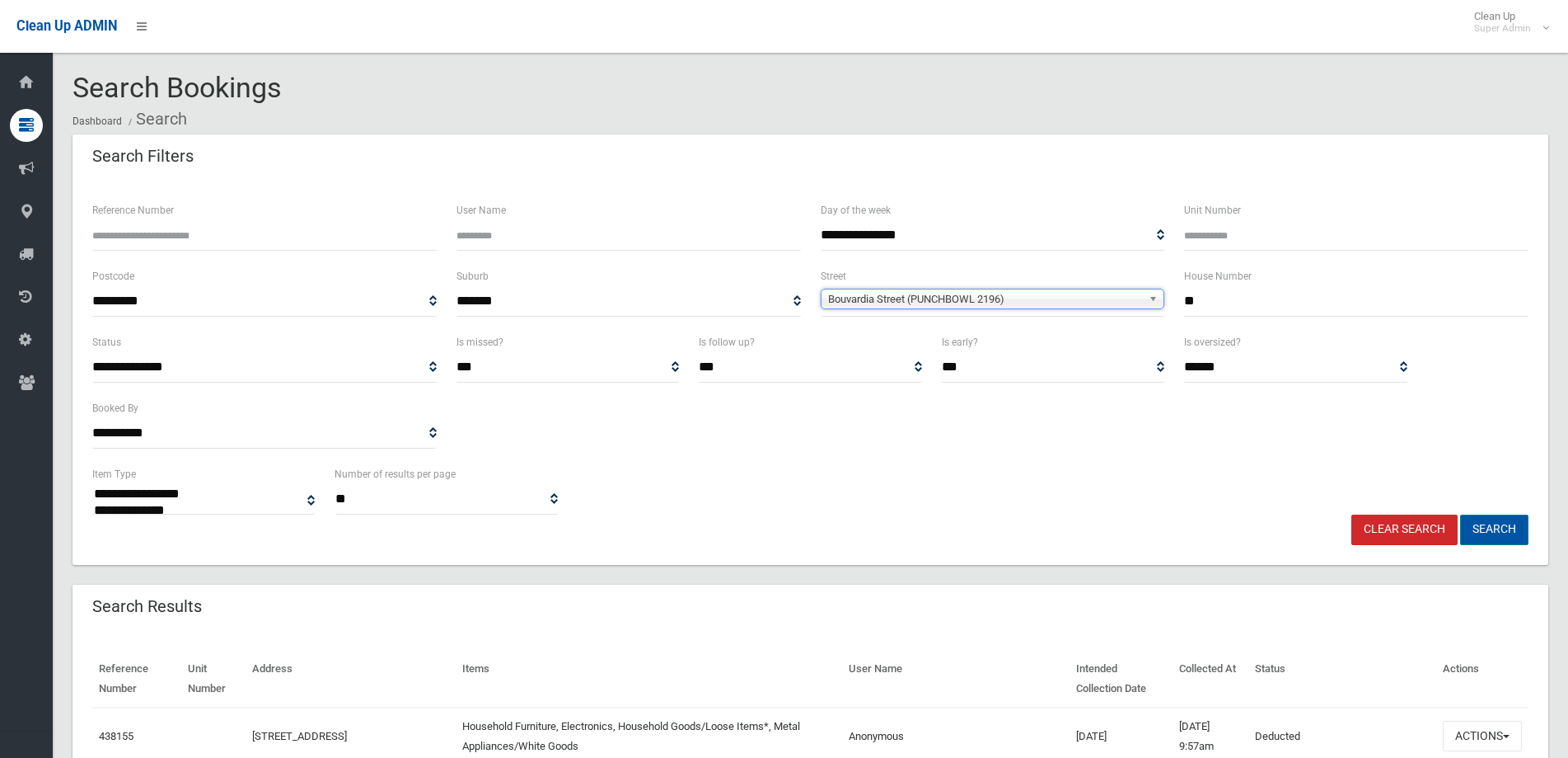
click at [1498, 524] on button "Search" at bounding box center [1494, 529] width 68 height 30
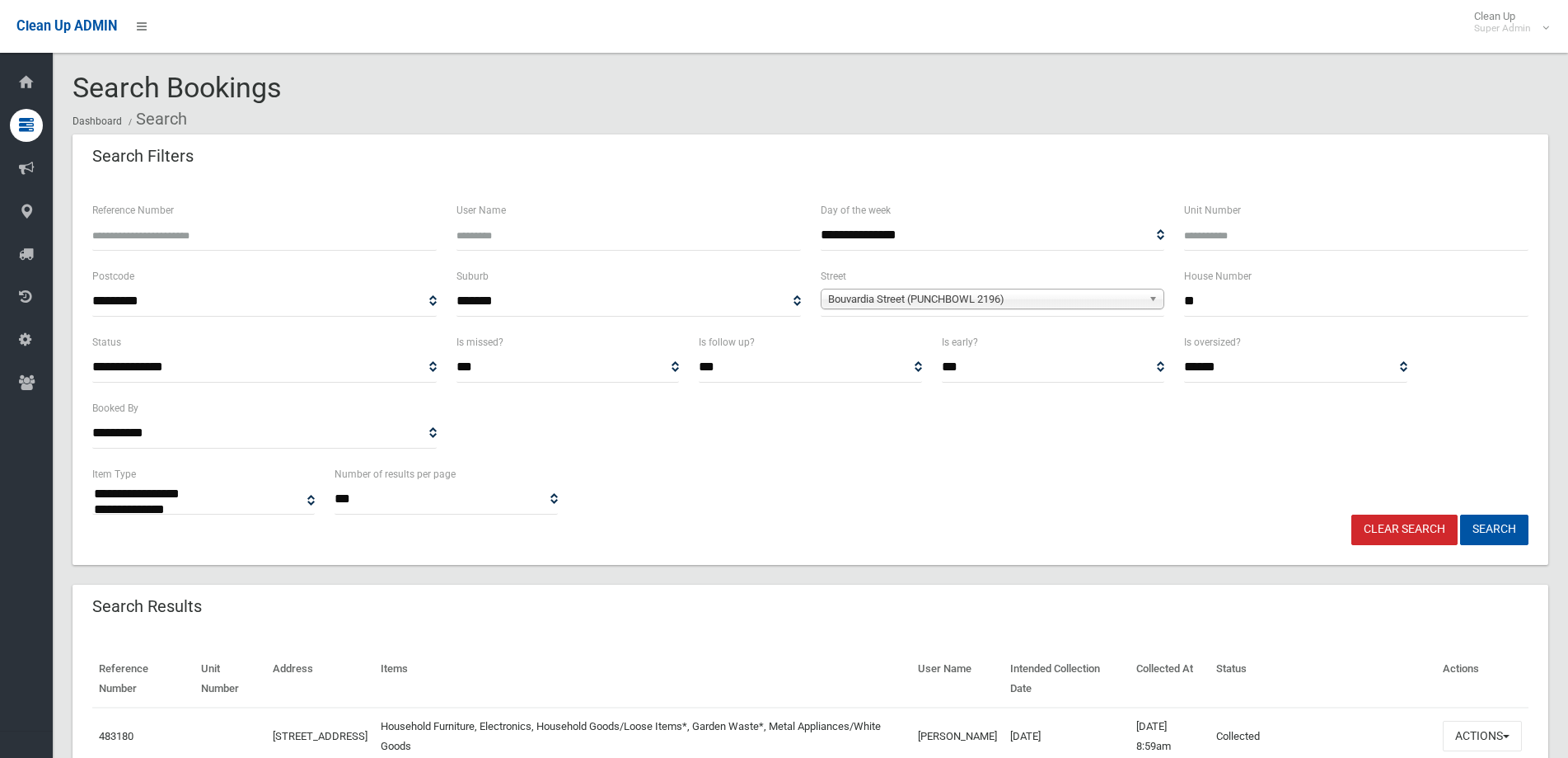
select select
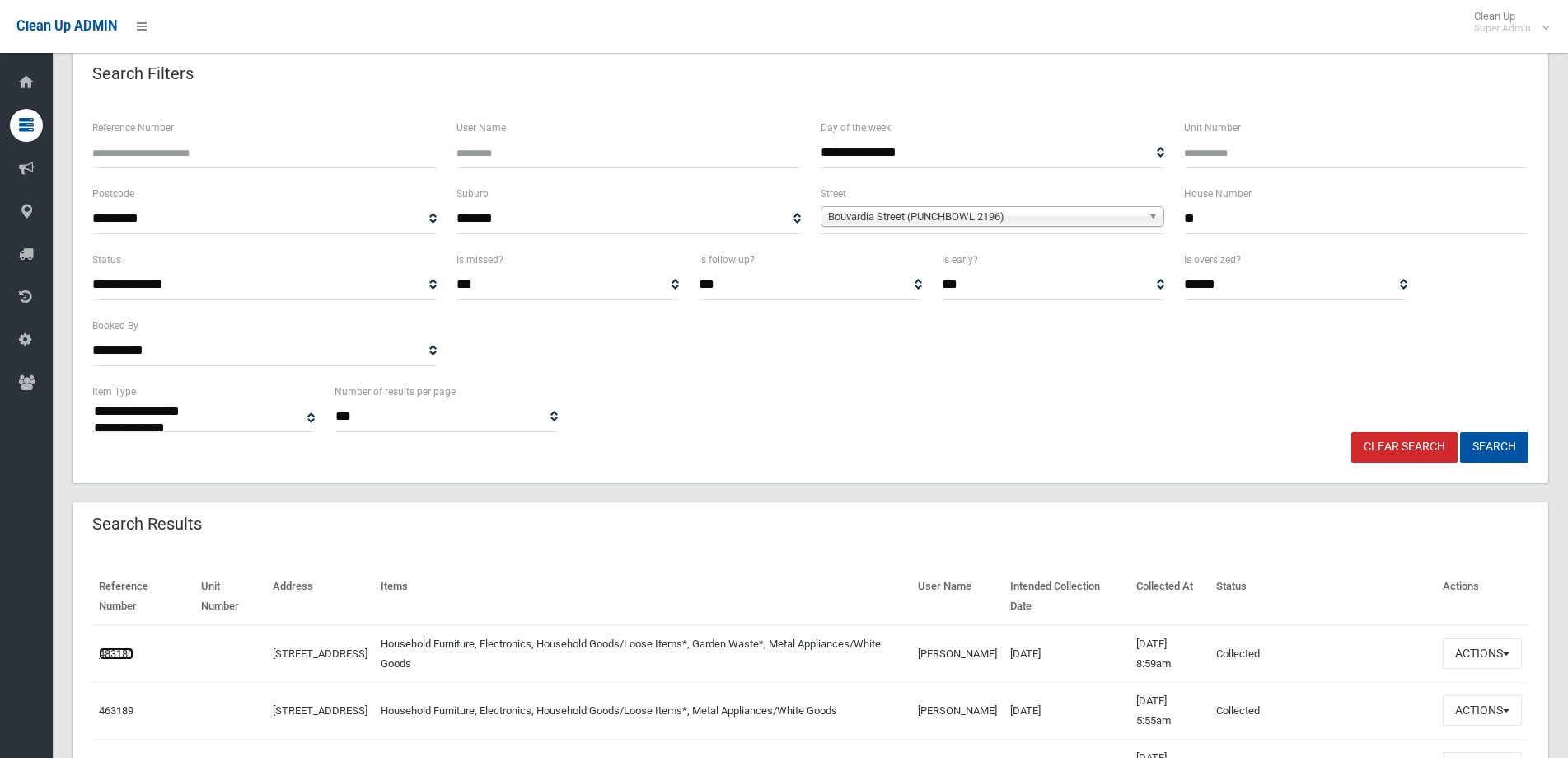
click at [119, 651] on link "483180" at bounding box center [116, 654] width 35 height 13
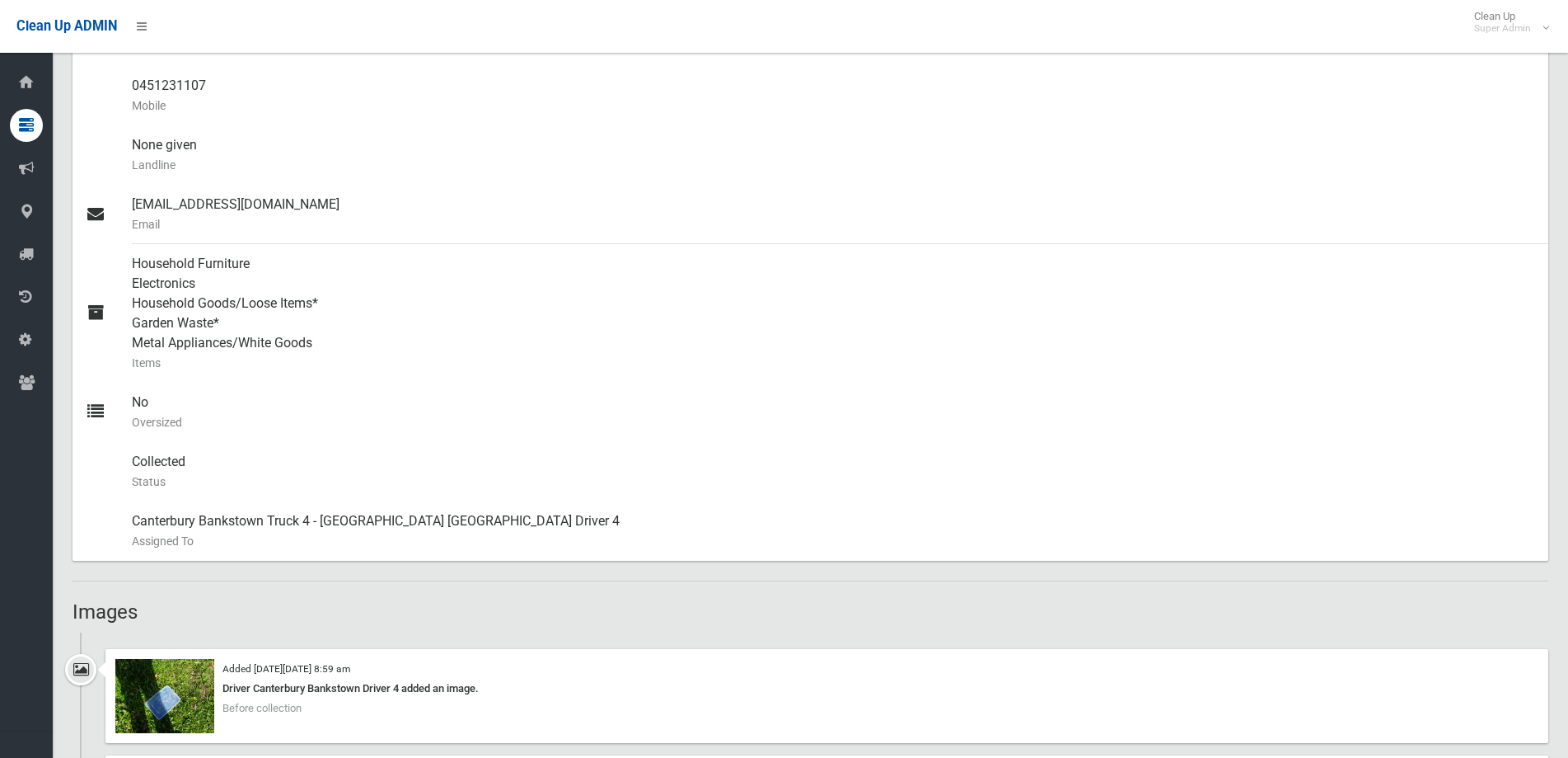
scroll to position [742, 0]
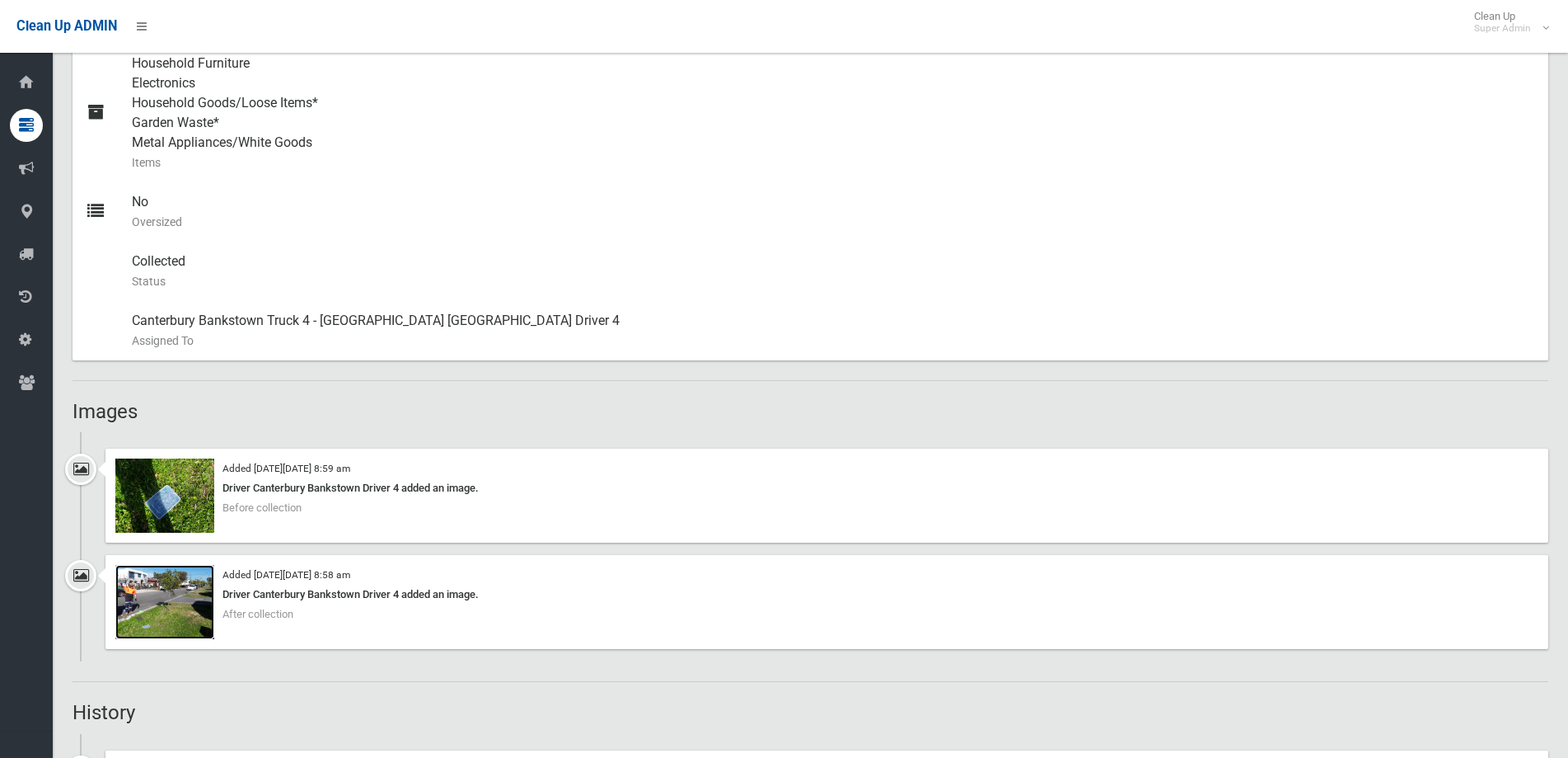
click at [167, 607] on img at bounding box center [165, 601] width 98 height 74
click at [168, 487] on img at bounding box center [165, 495] width 98 height 74
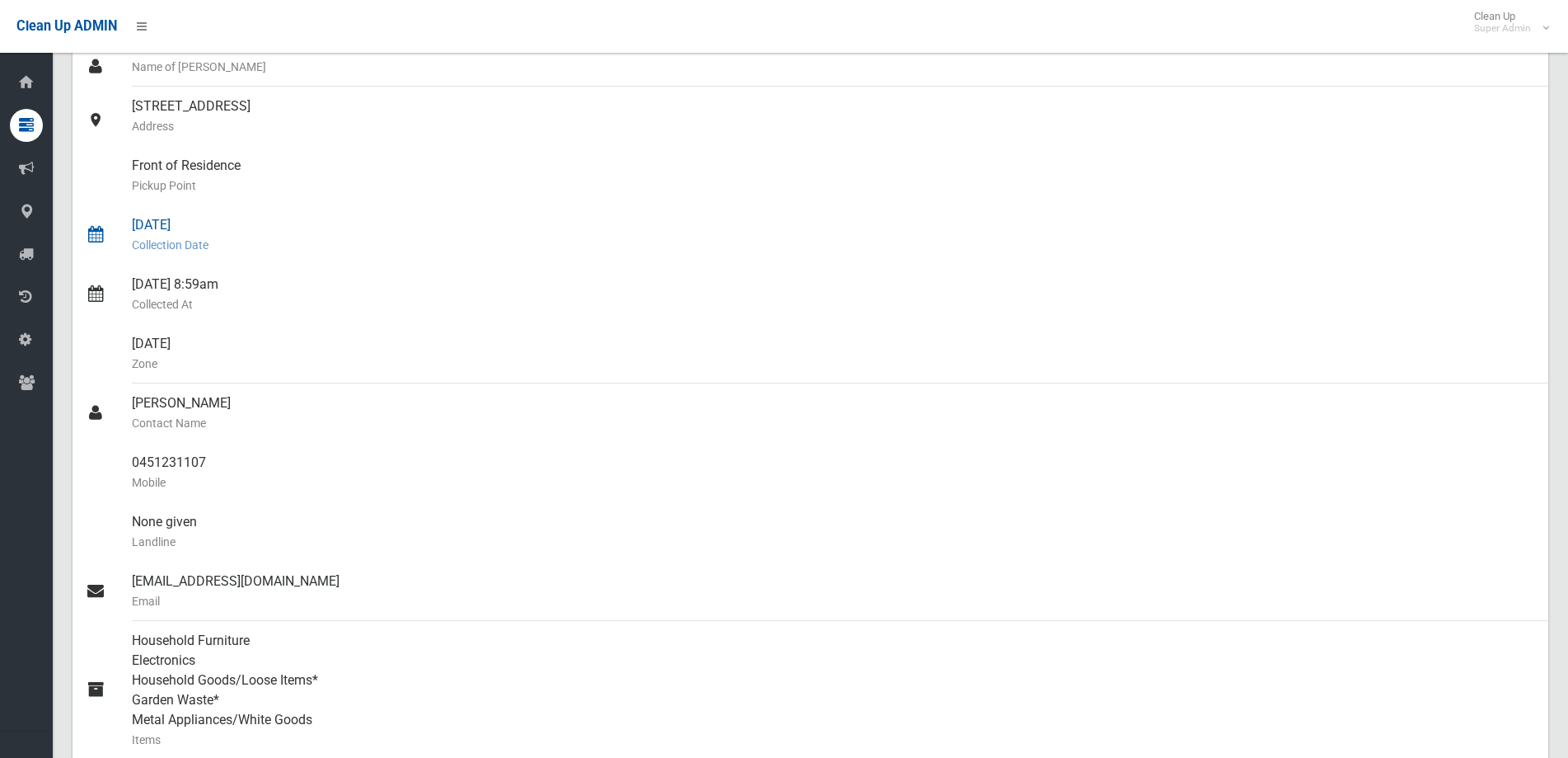
scroll to position [0, 0]
